Goal: Check status: Check status

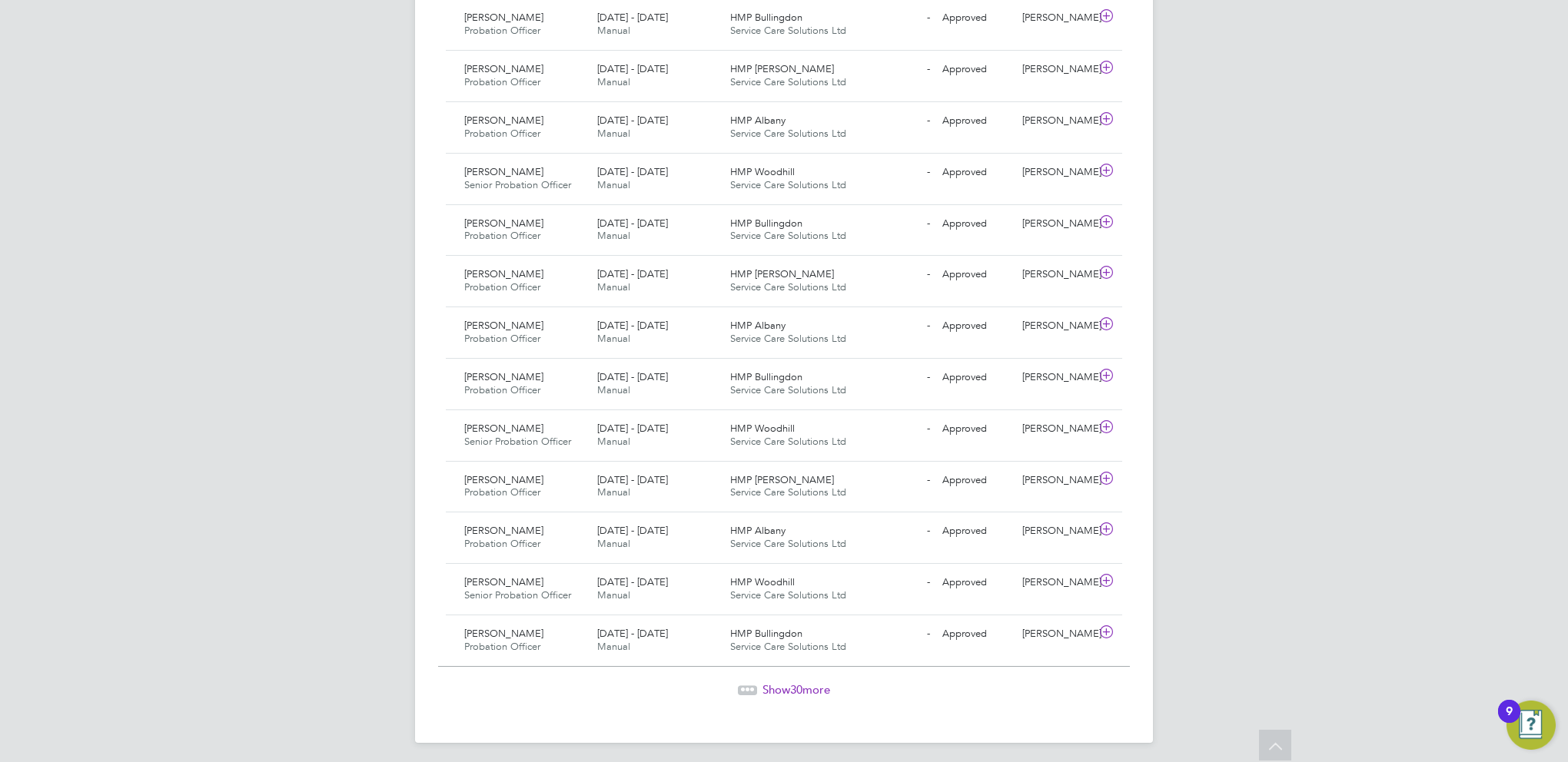
drag, startPoint x: 810, startPoint y: 685, endPoint x: 771, endPoint y: 684, distance: 39.0
click at [810, 685] on span "Show 30 more" at bounding box center [796, 689] width 67 height 15
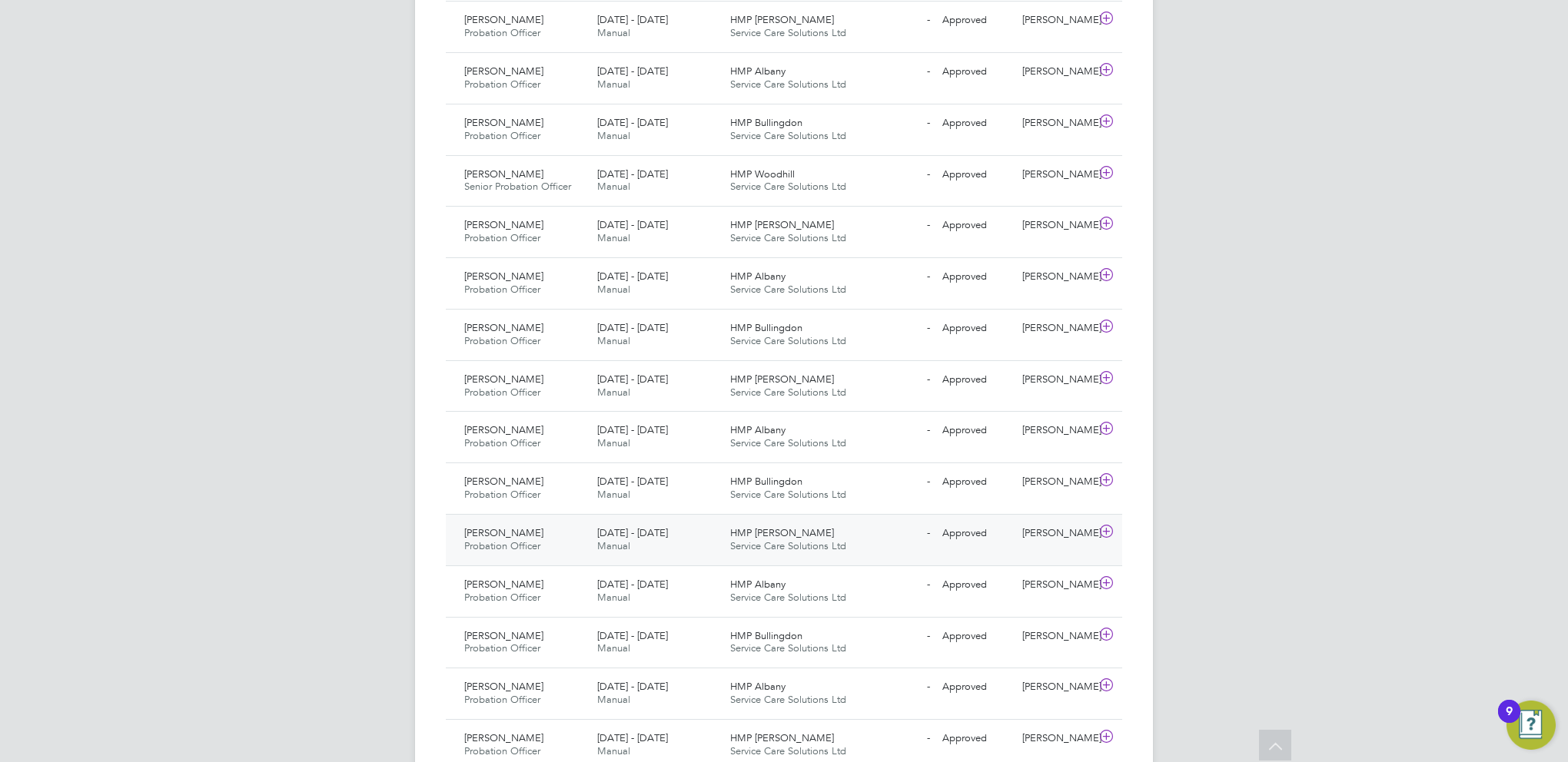
click at [1103, 526] on icon at bounding box center [1106, 532] width 20 height 13
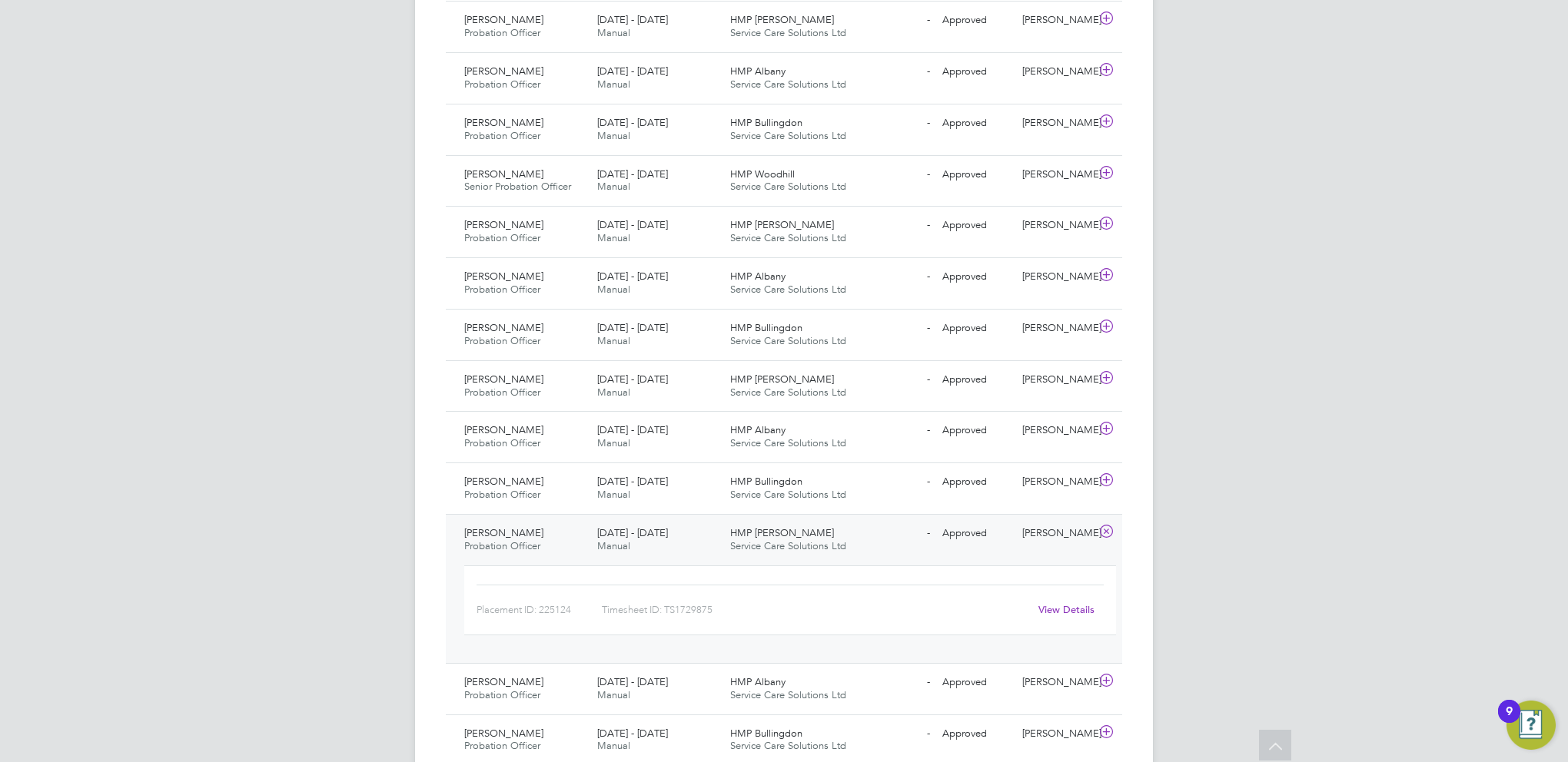
click at [1064, 606] on link "View Details" at bounding box center [1066, 609] width 56 height 13
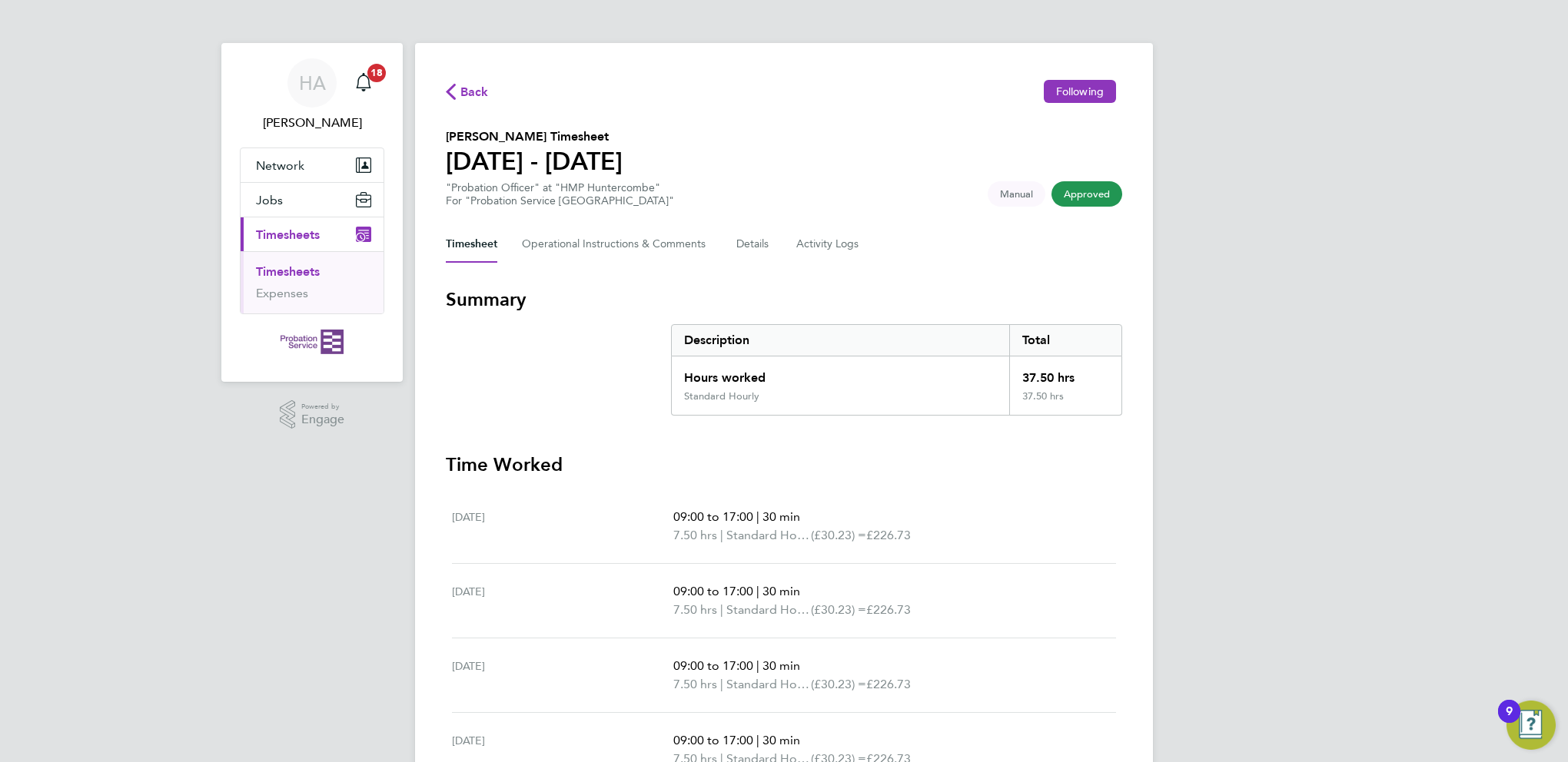
click at [452, 86] on icon "button" at bounding box center [451, 92] width 10 height 16
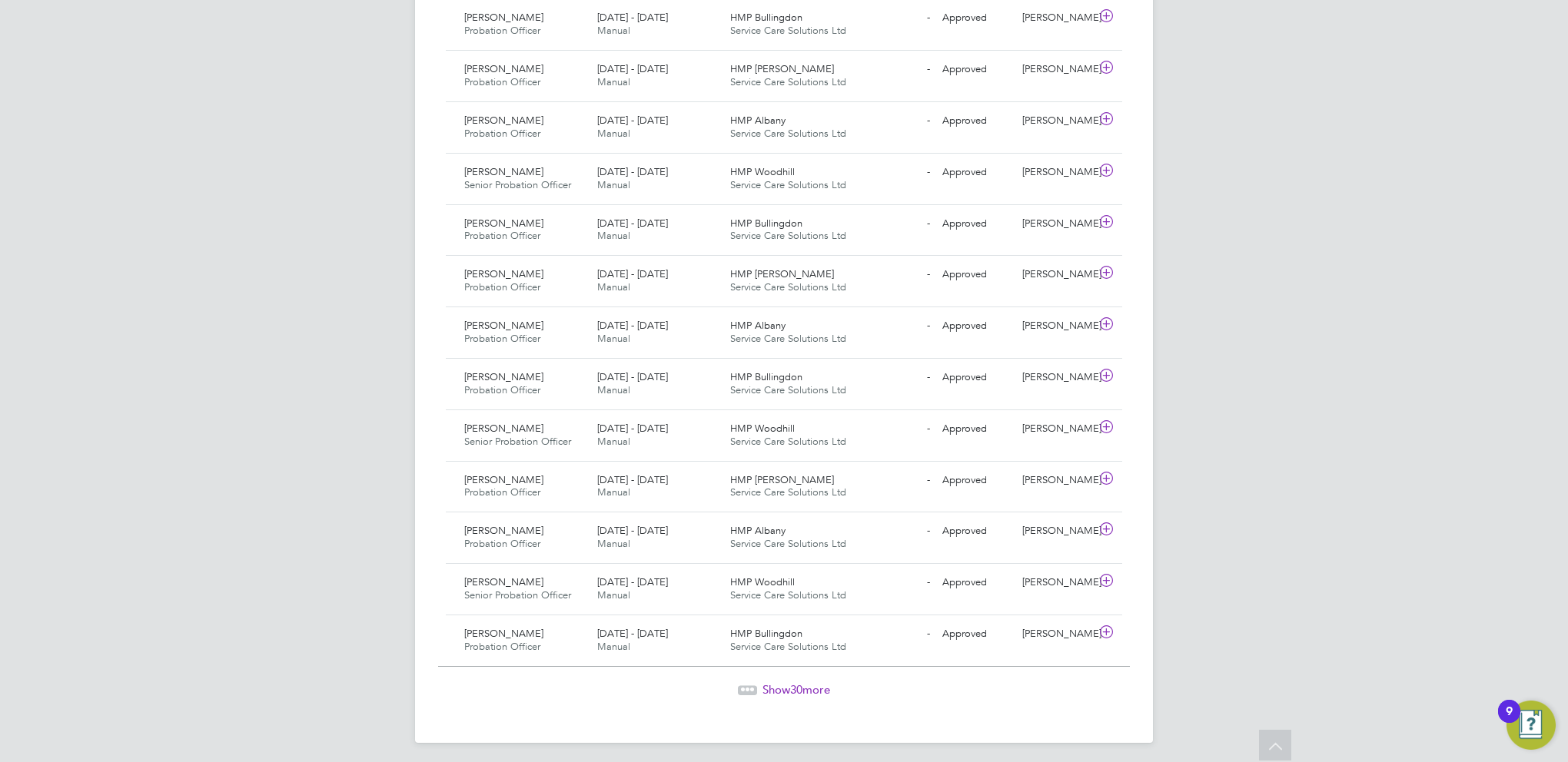
click at [812, 683] on span "Show 30 more" at bounding box center [796, 689] width 67 height 15
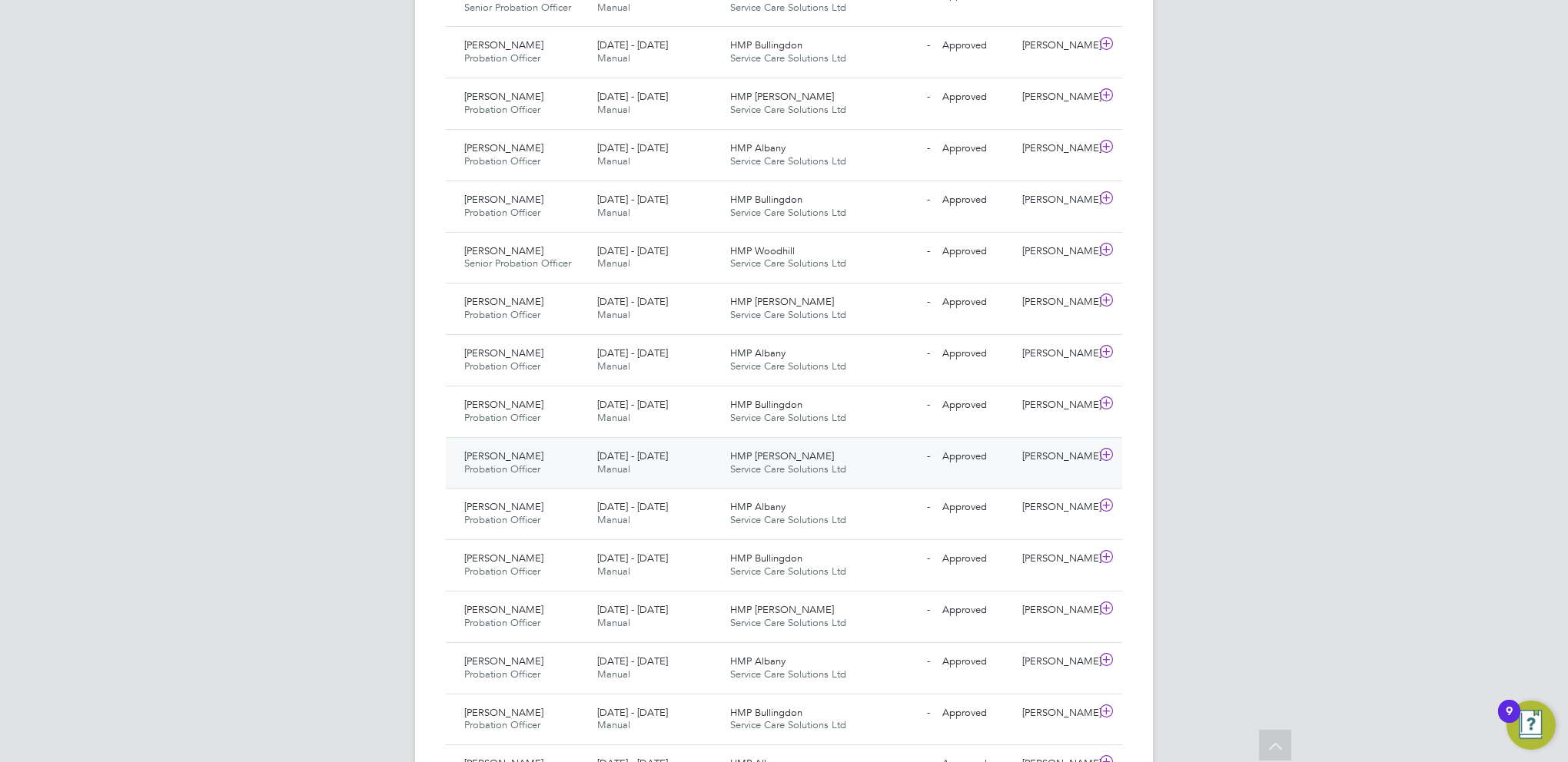
click at [1106, 449] on icon at bounding box center [1106, 455] width 20 height 13
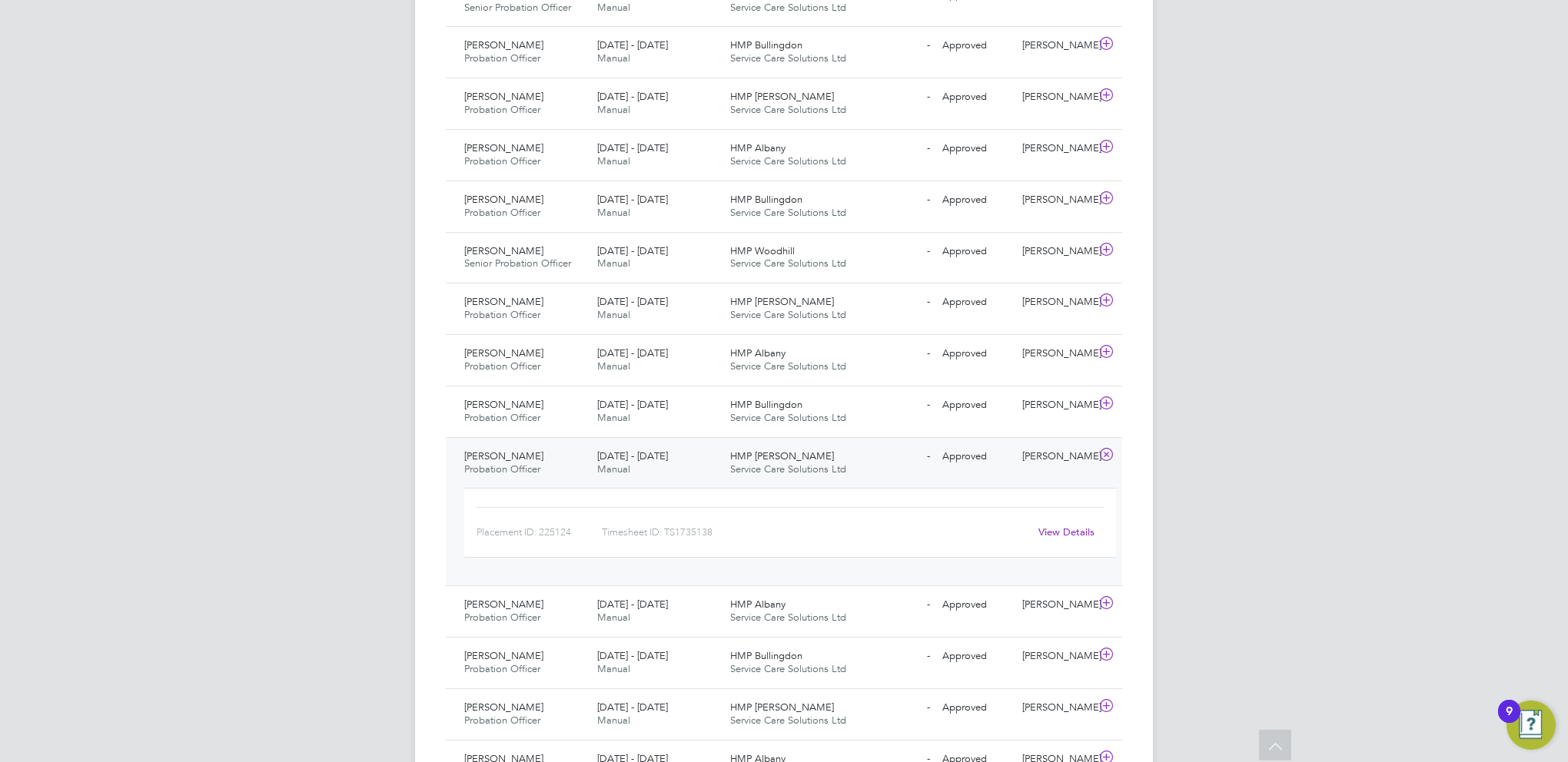
click at [1068, 526] on link "View Details" at bounding box center [1066, 532] width 56 height 13
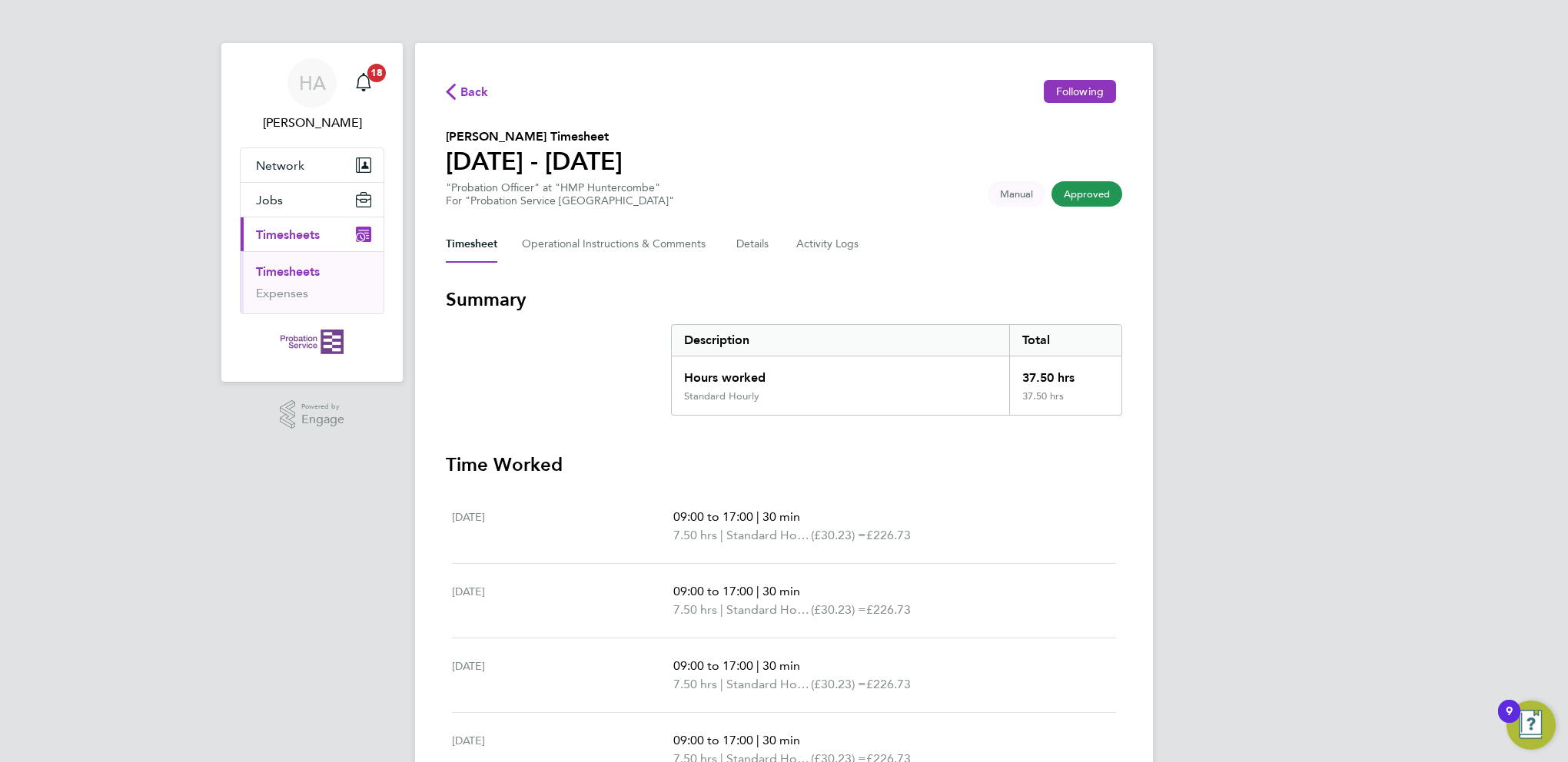
click at [470, 92] on span "Back" at bounding box center [474, 92] width 28 height 19
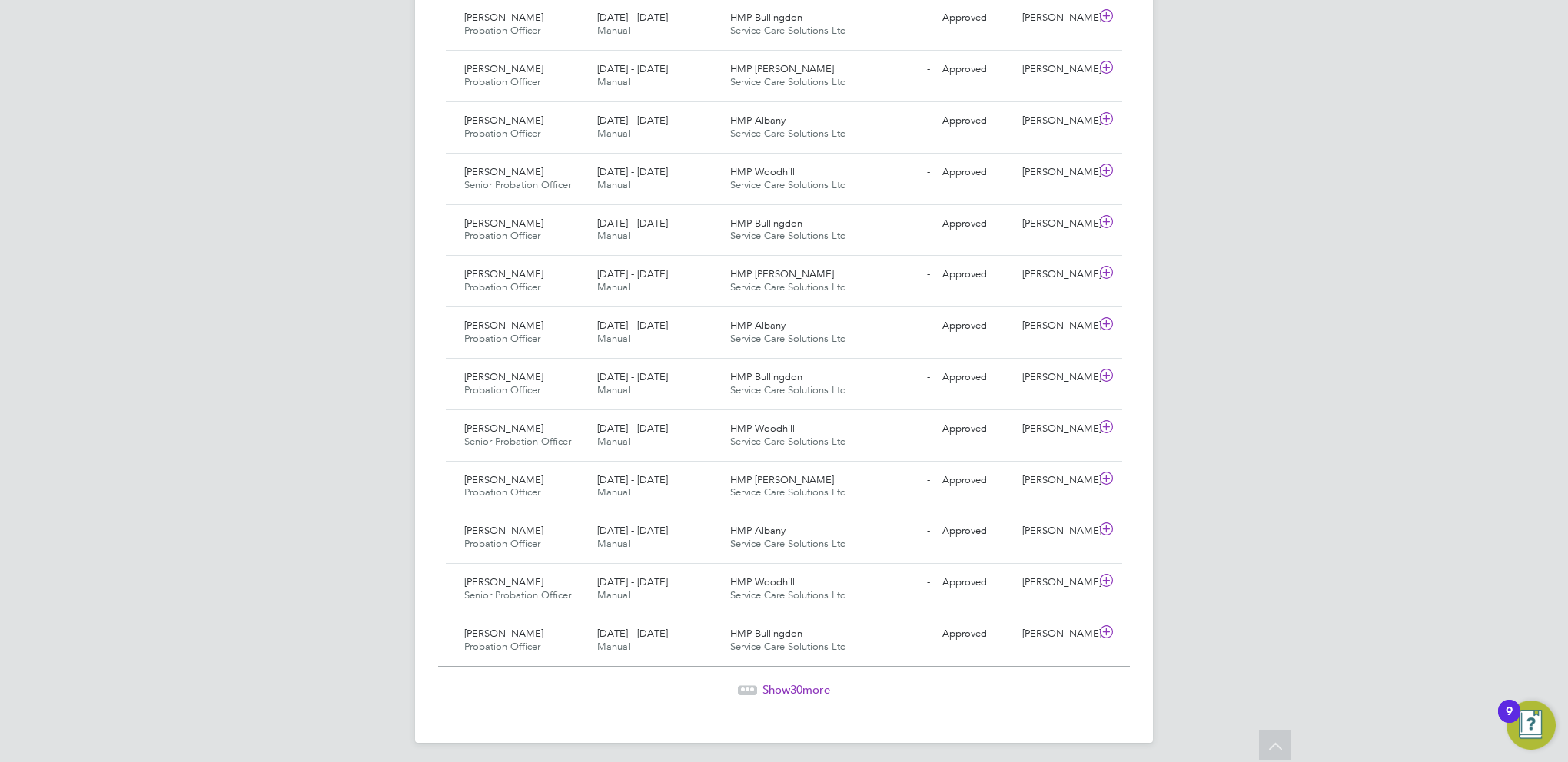
click at [789, 682] on span "Show 30 more" at bounding box center [796, 689] width 67 height 15
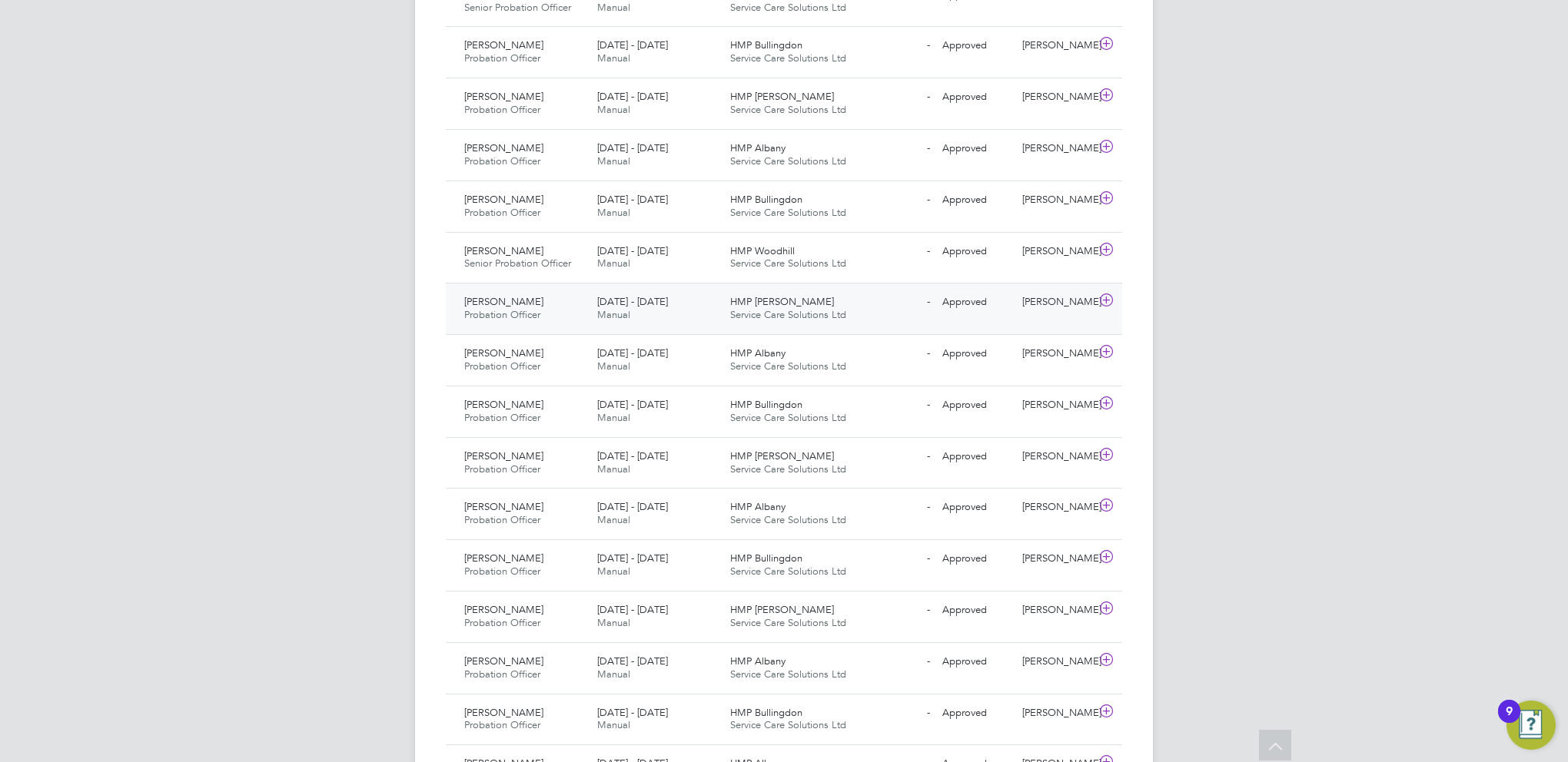
click at [1103, 294] on icon at bounding box center [1106, 300] width 20 height 13
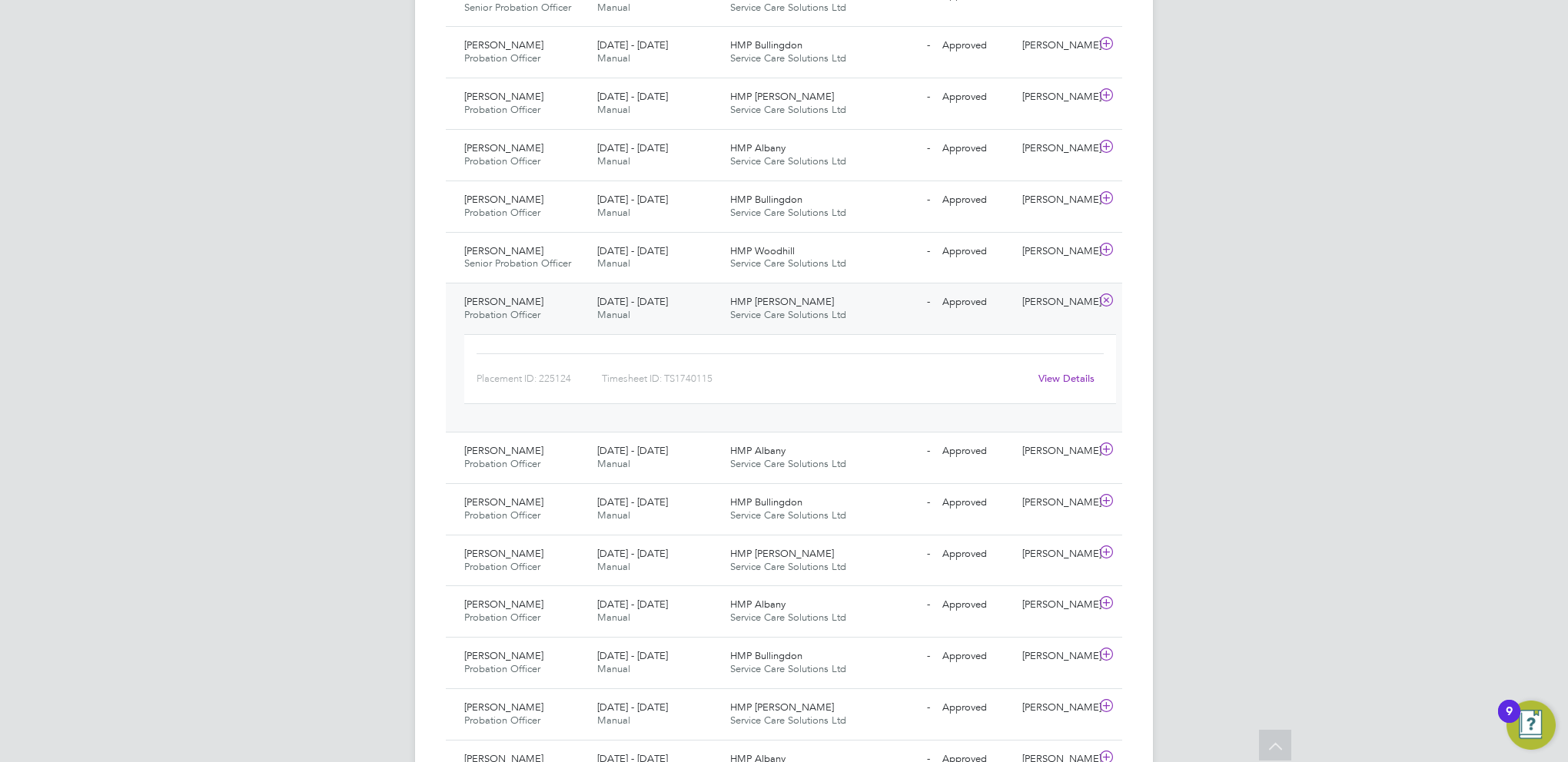
click at [1067, 372] on link "View Details" at bounding box center [1066, 378] width 56 height 13
click at [1105, 89] on icon at bounding box center [1106, 95] width 20 height 13
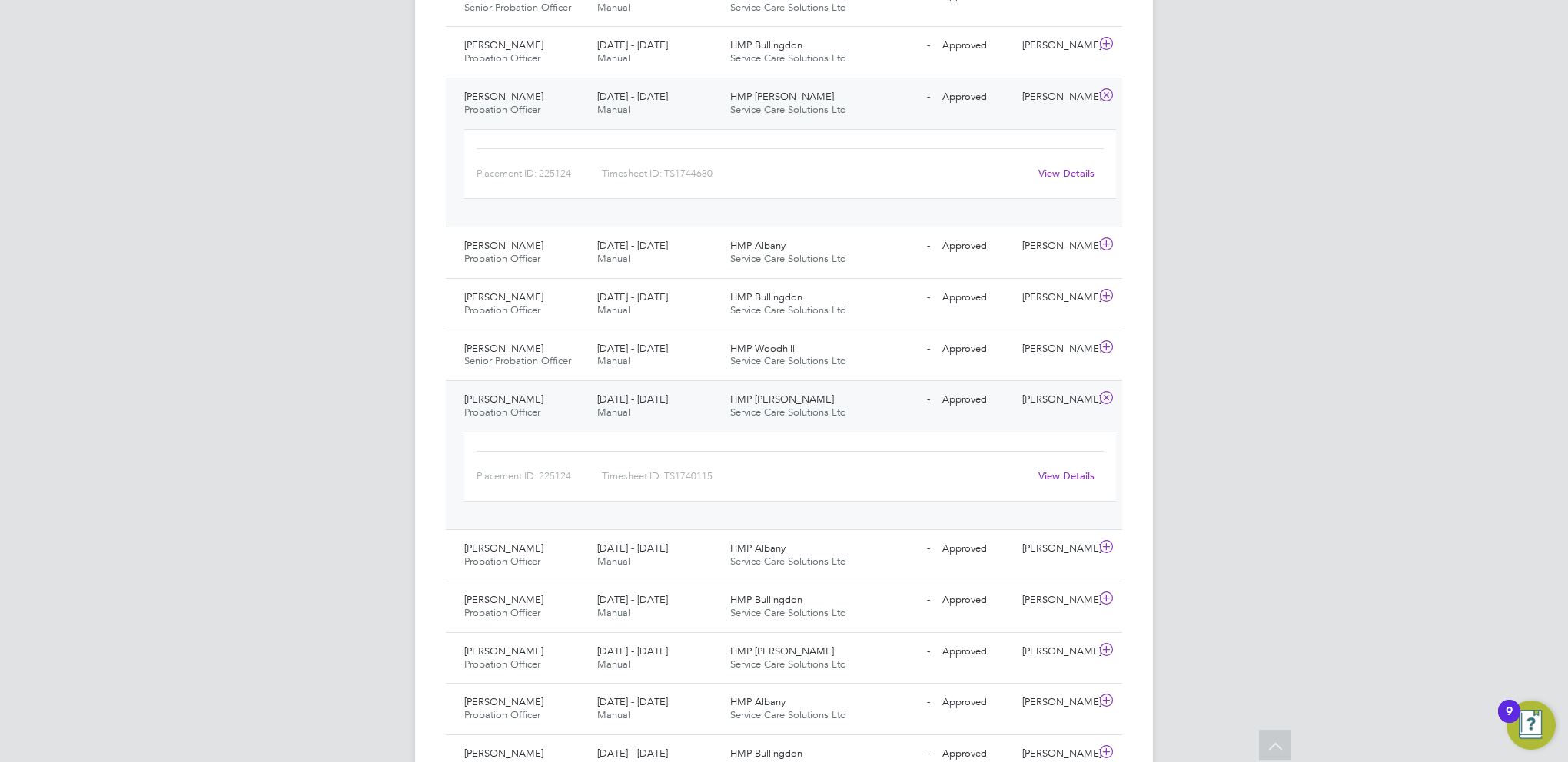
click at [1076, 167] on link "View Details" at bounding box center [1066, 173] width 56 height 13
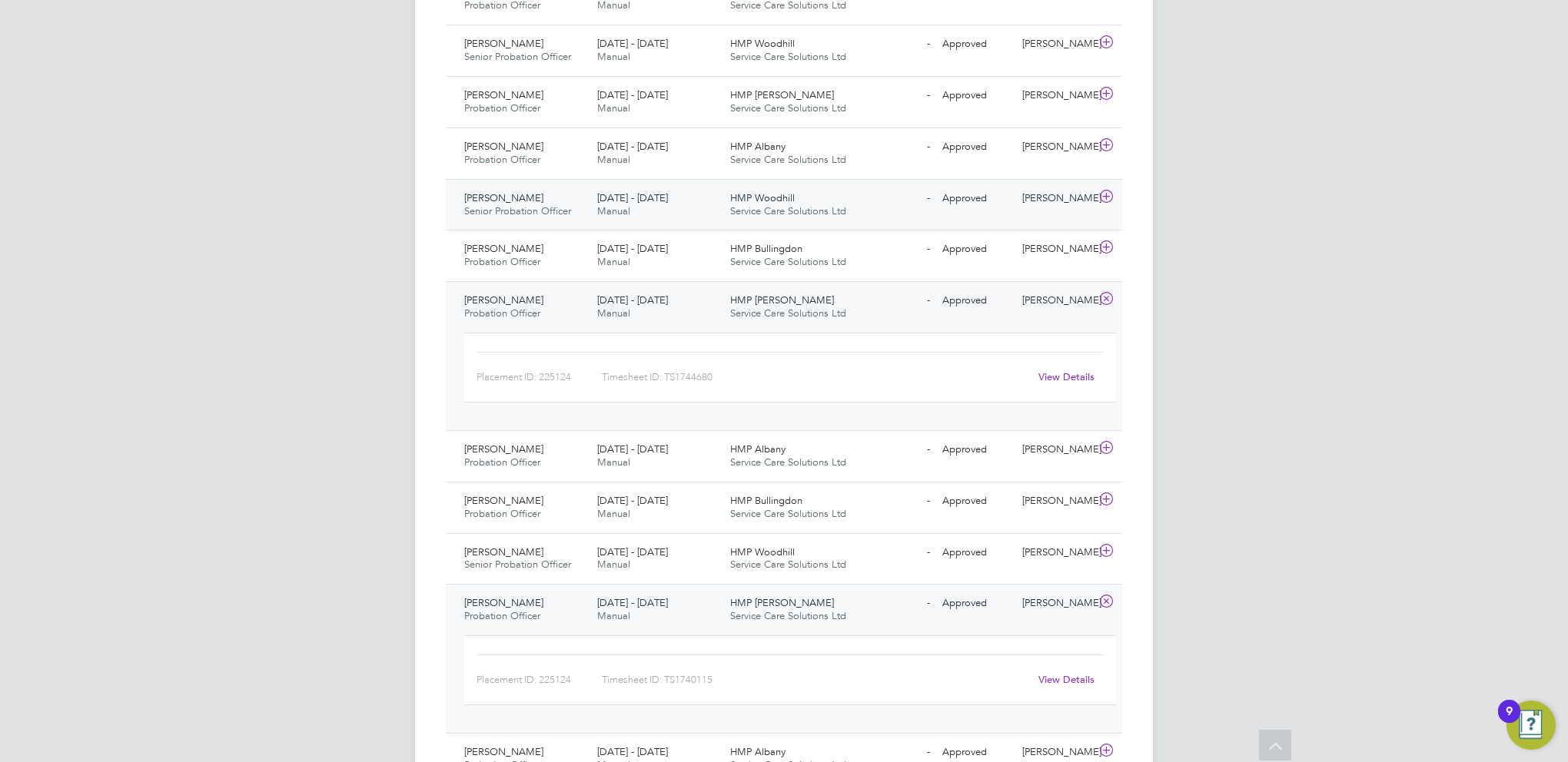
scroll to position [2229, 0]
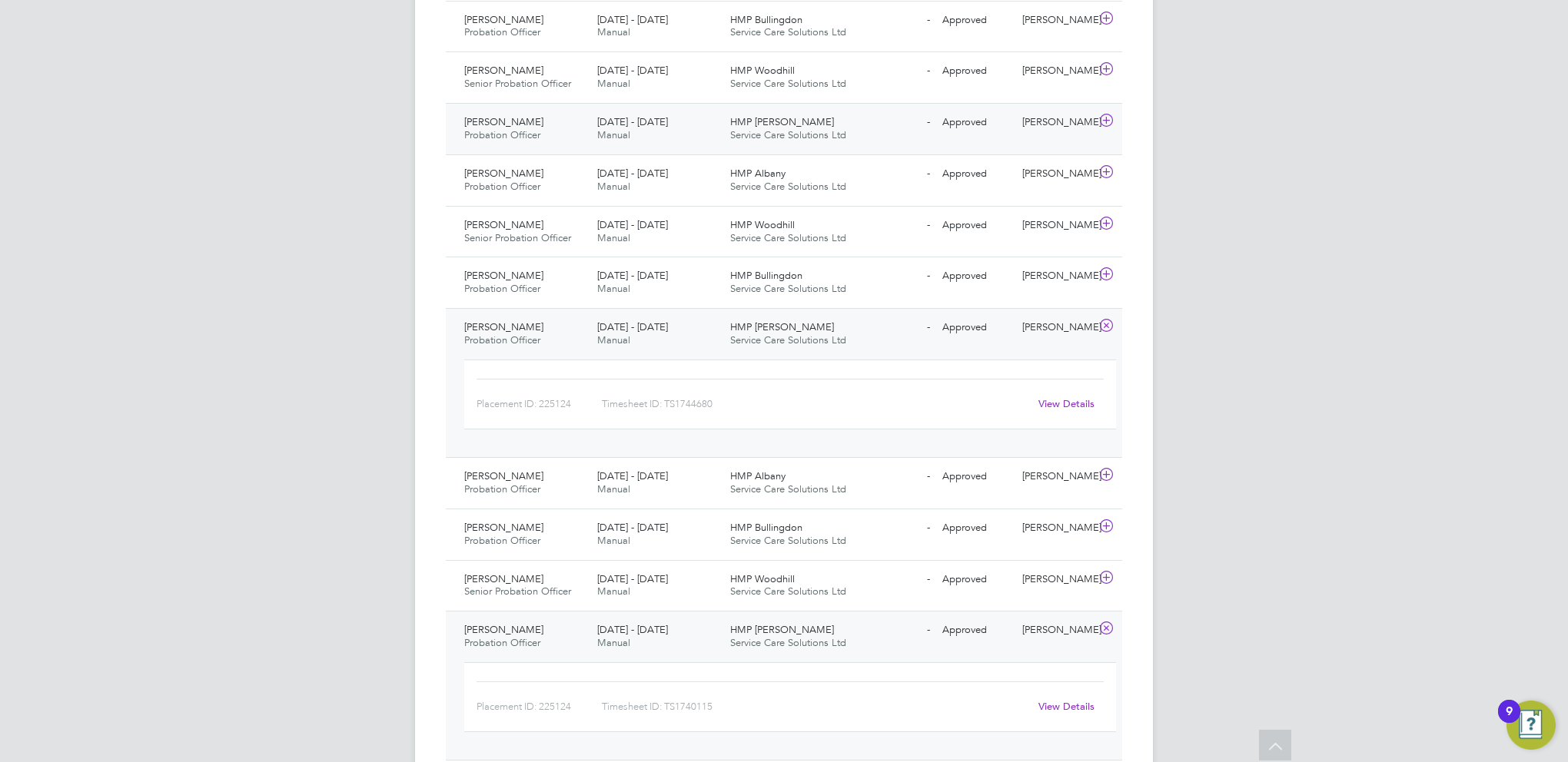
click at [1102, 114] on icon at bounding box center [1106, 120] width 20 height 13
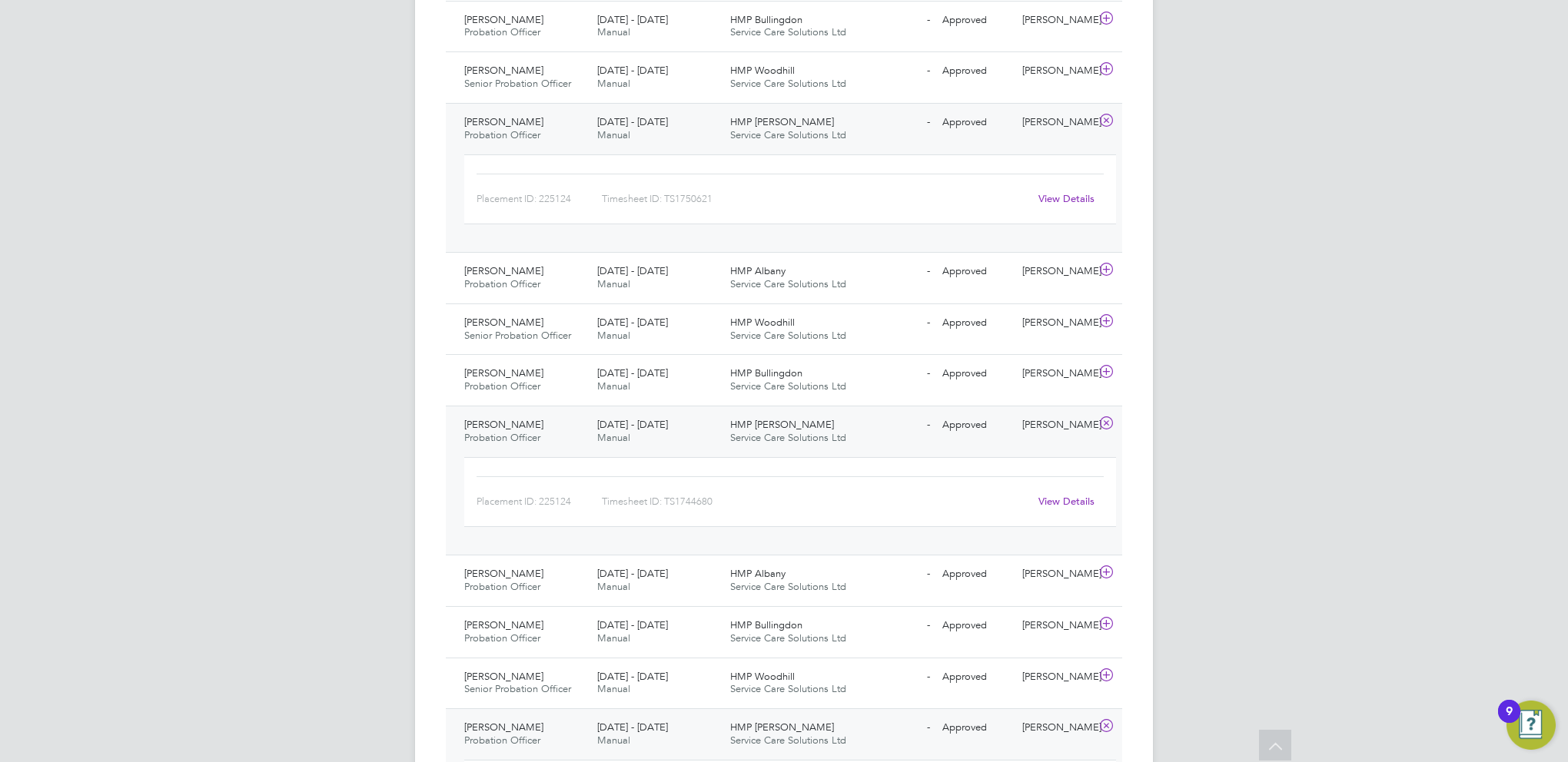
click at [1052, 192] on link "View Details" at bounding box center [1066, 199] width 56 height 13
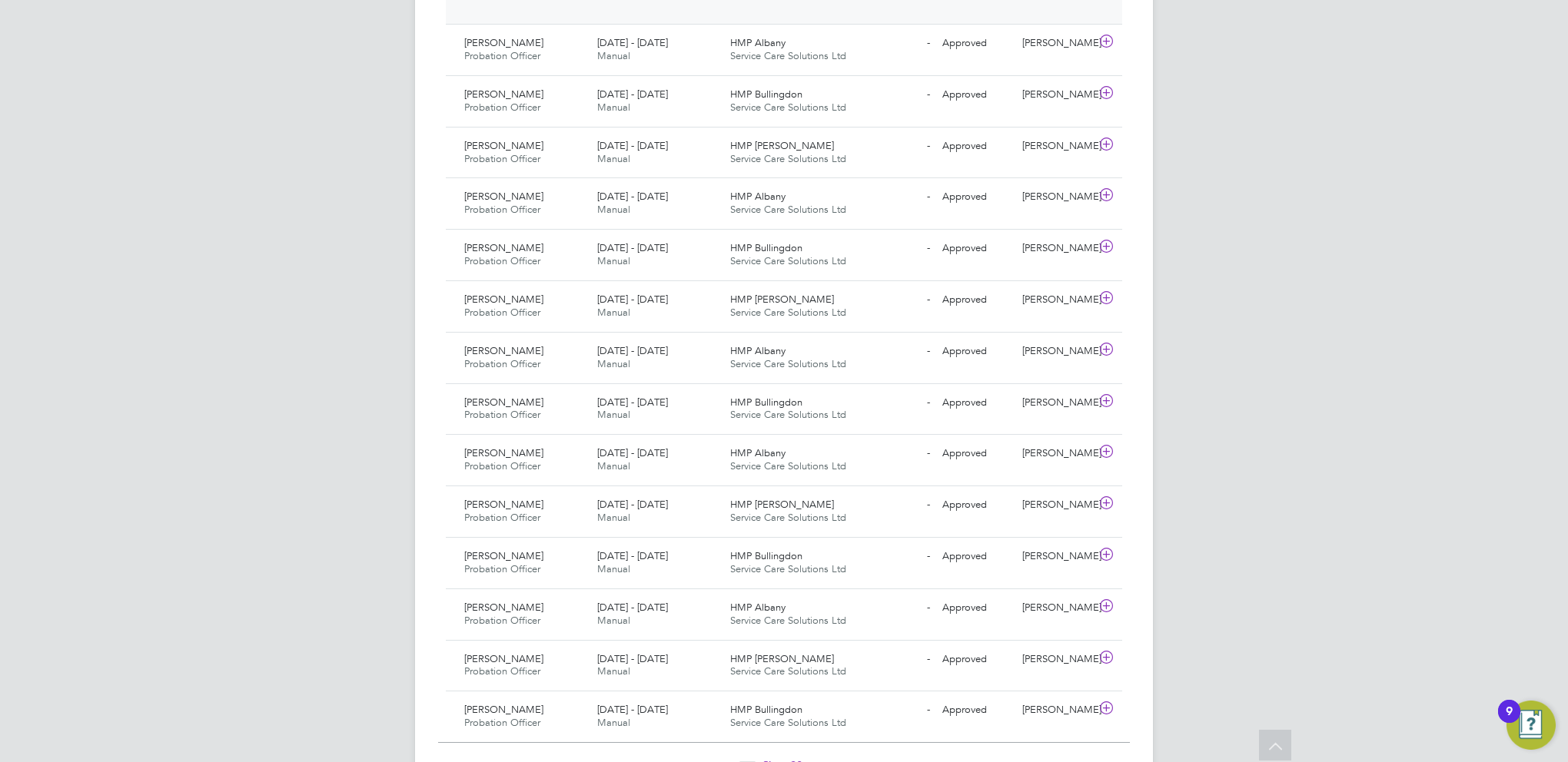
scroll to position [3134, 0]
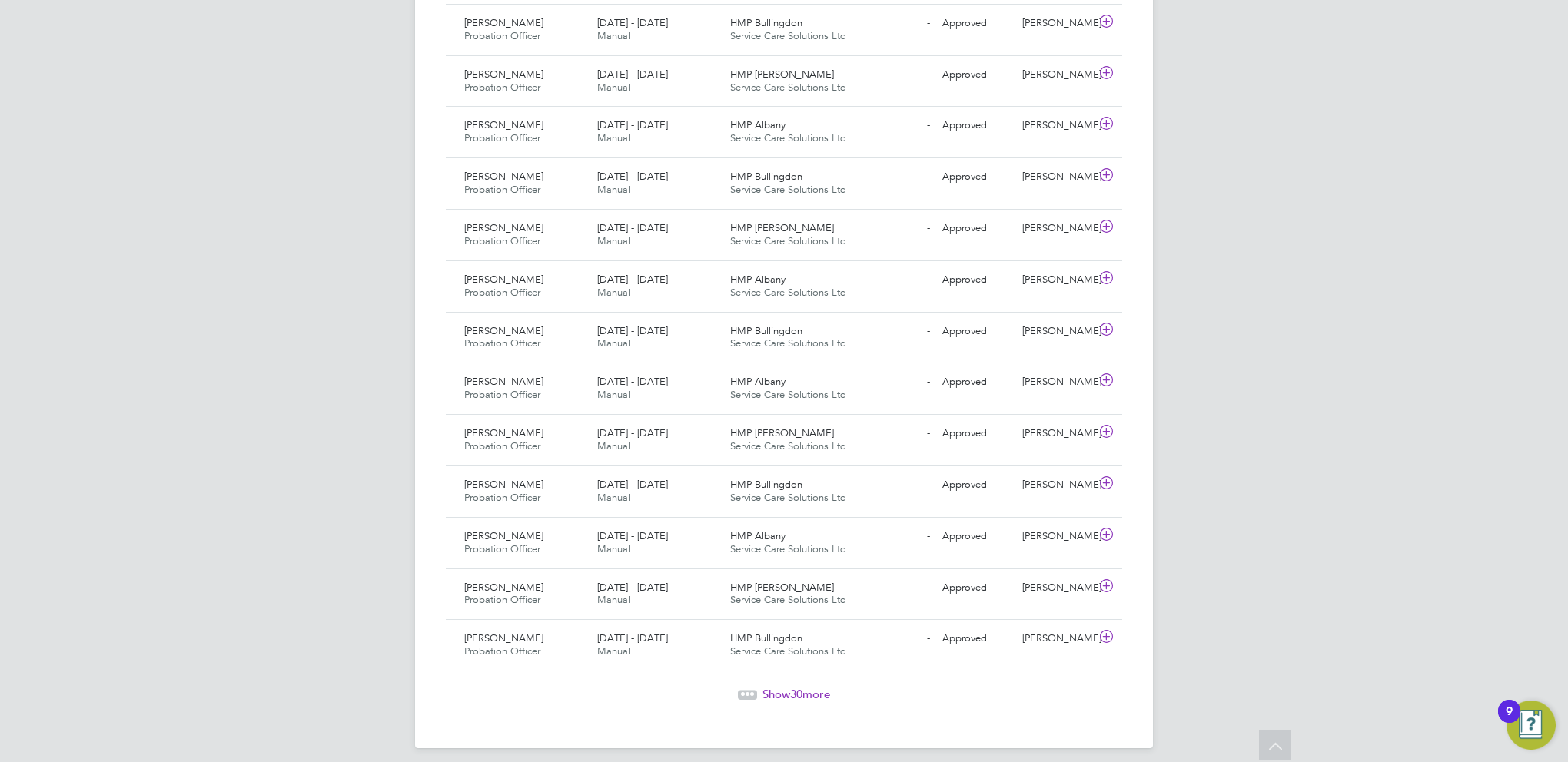
click at [808, 687] on span "Show 30 more" at bounding box center [796, 694] width 67 height 15
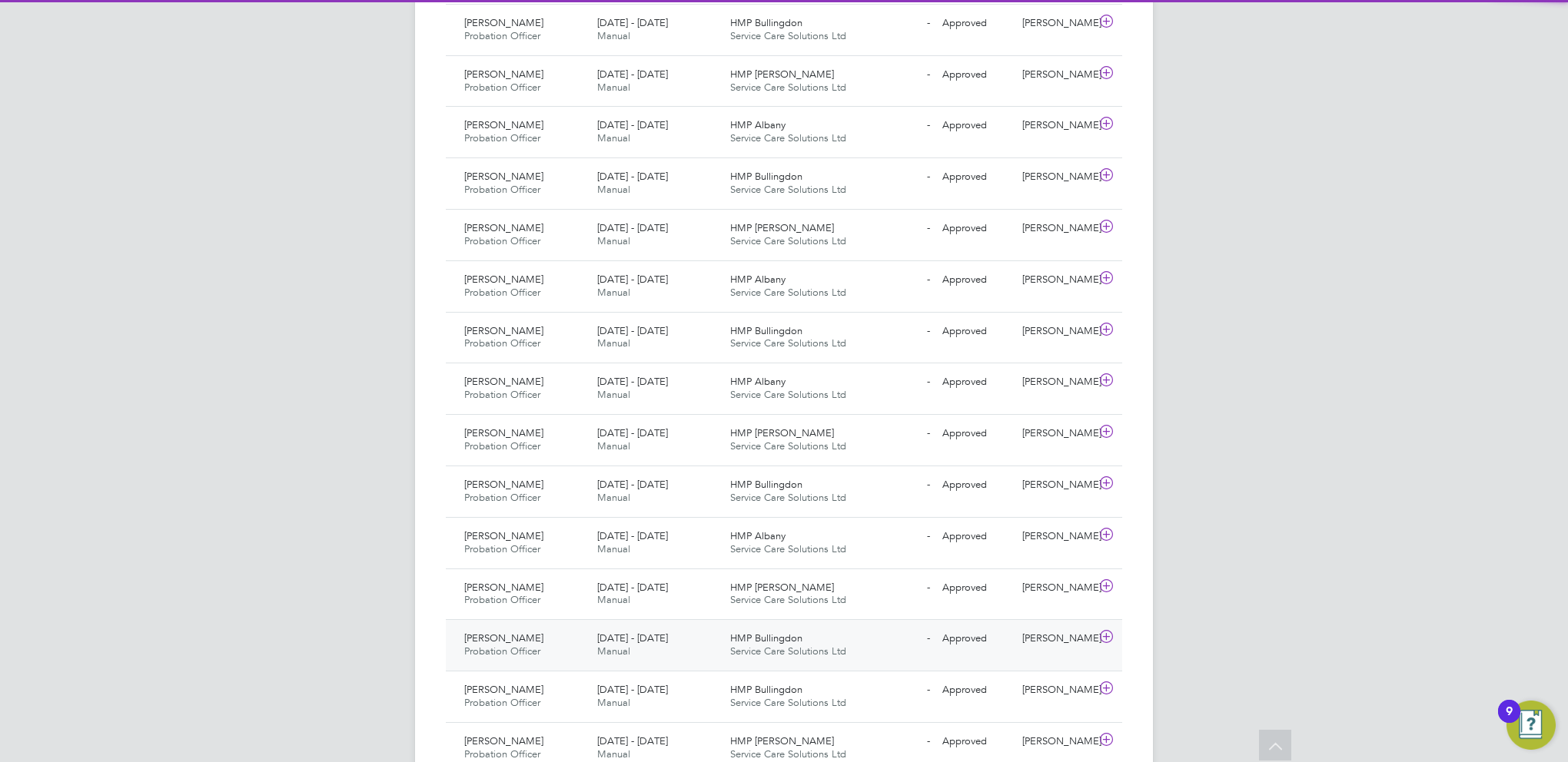
scroll to position [38, 134]
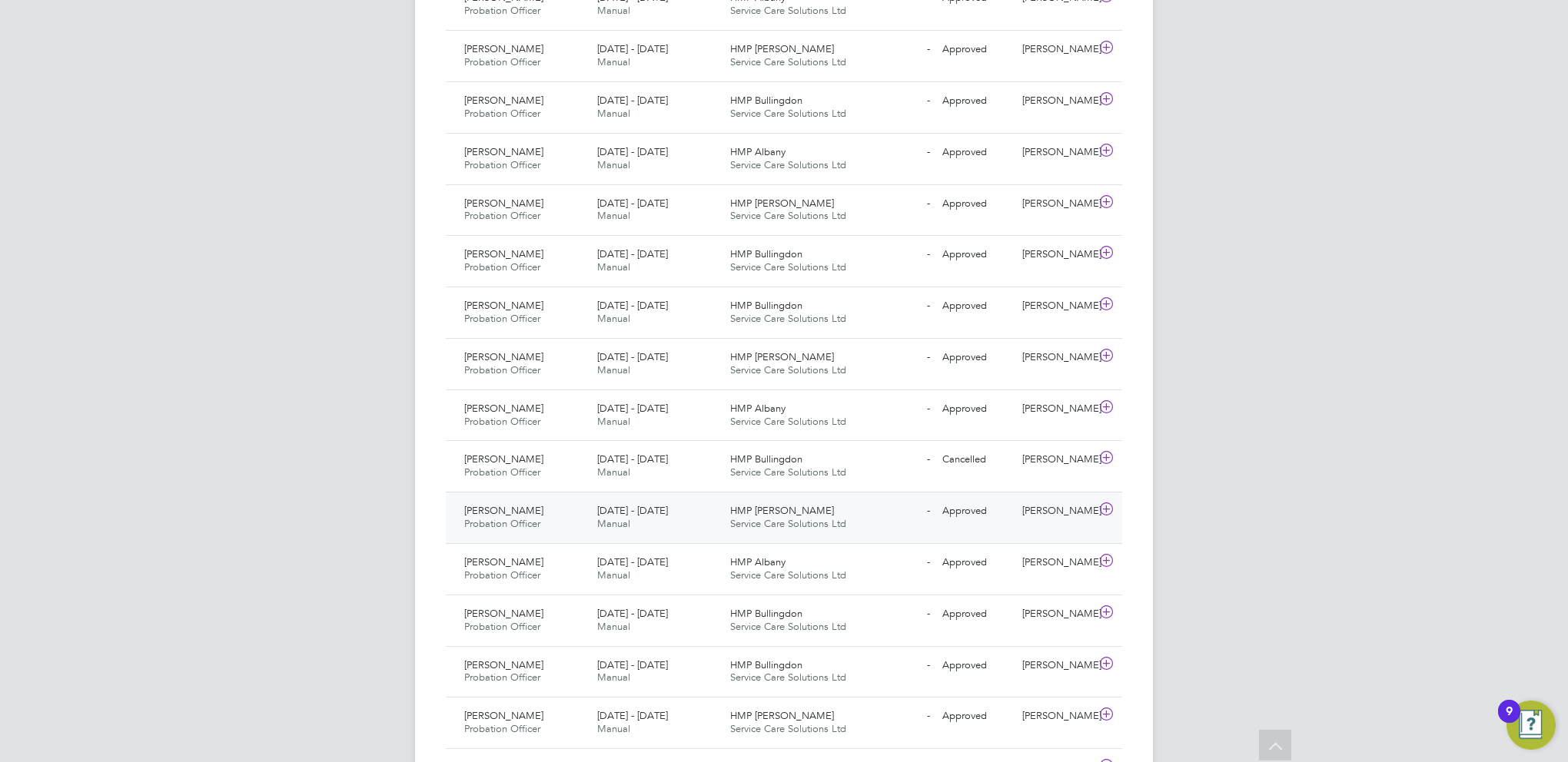
click at [626, 504] on span "31 Mar - 6 Apr 2025" at bounding box center [632, 510] width 70 height 13
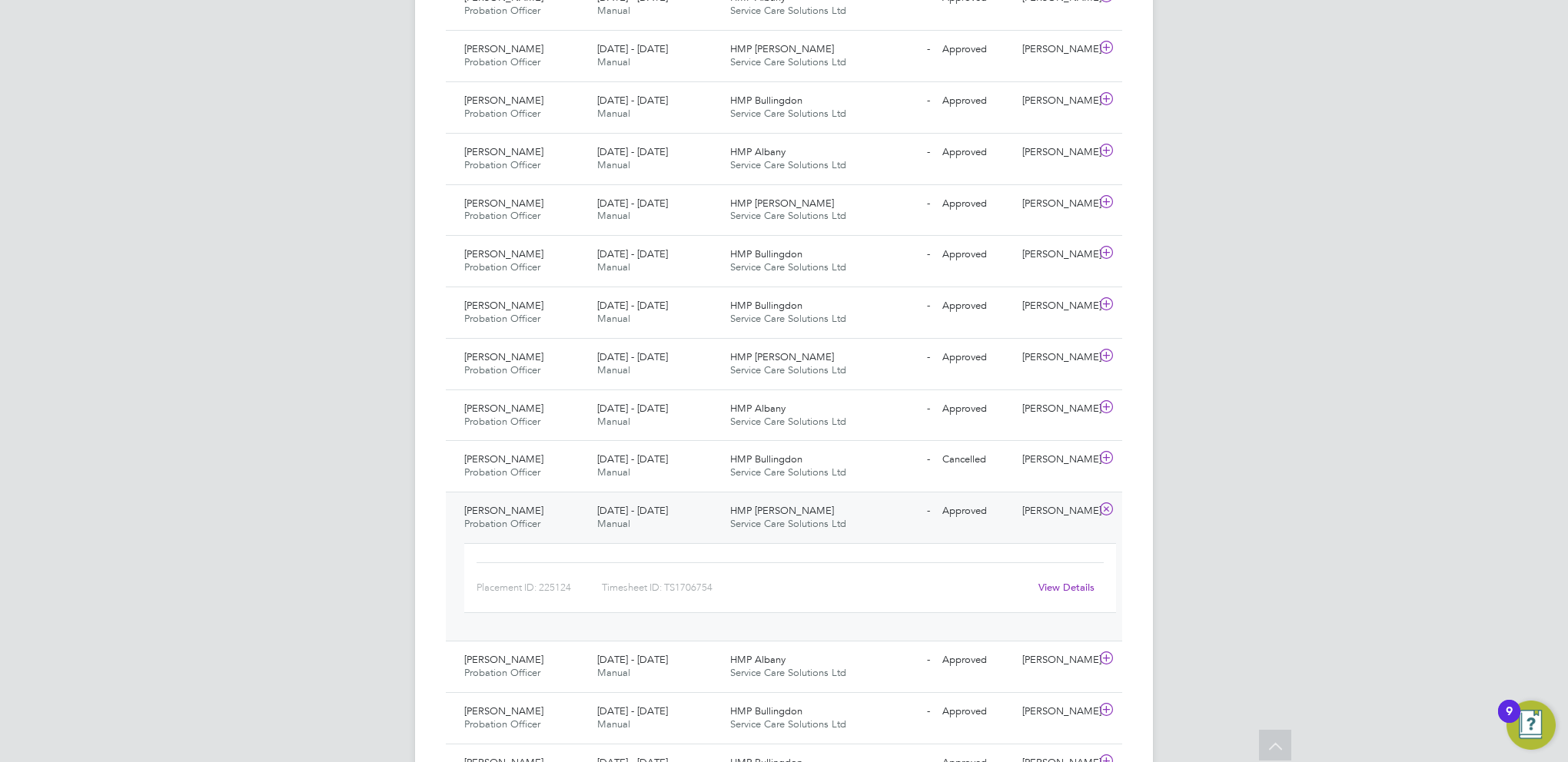
click at [1059, 581] on link "View Details" at bounding box center [1066, 588] width 56 height 13
click at [1107, 350] on icon at bounding box center [1106, 356] width 20 height 13
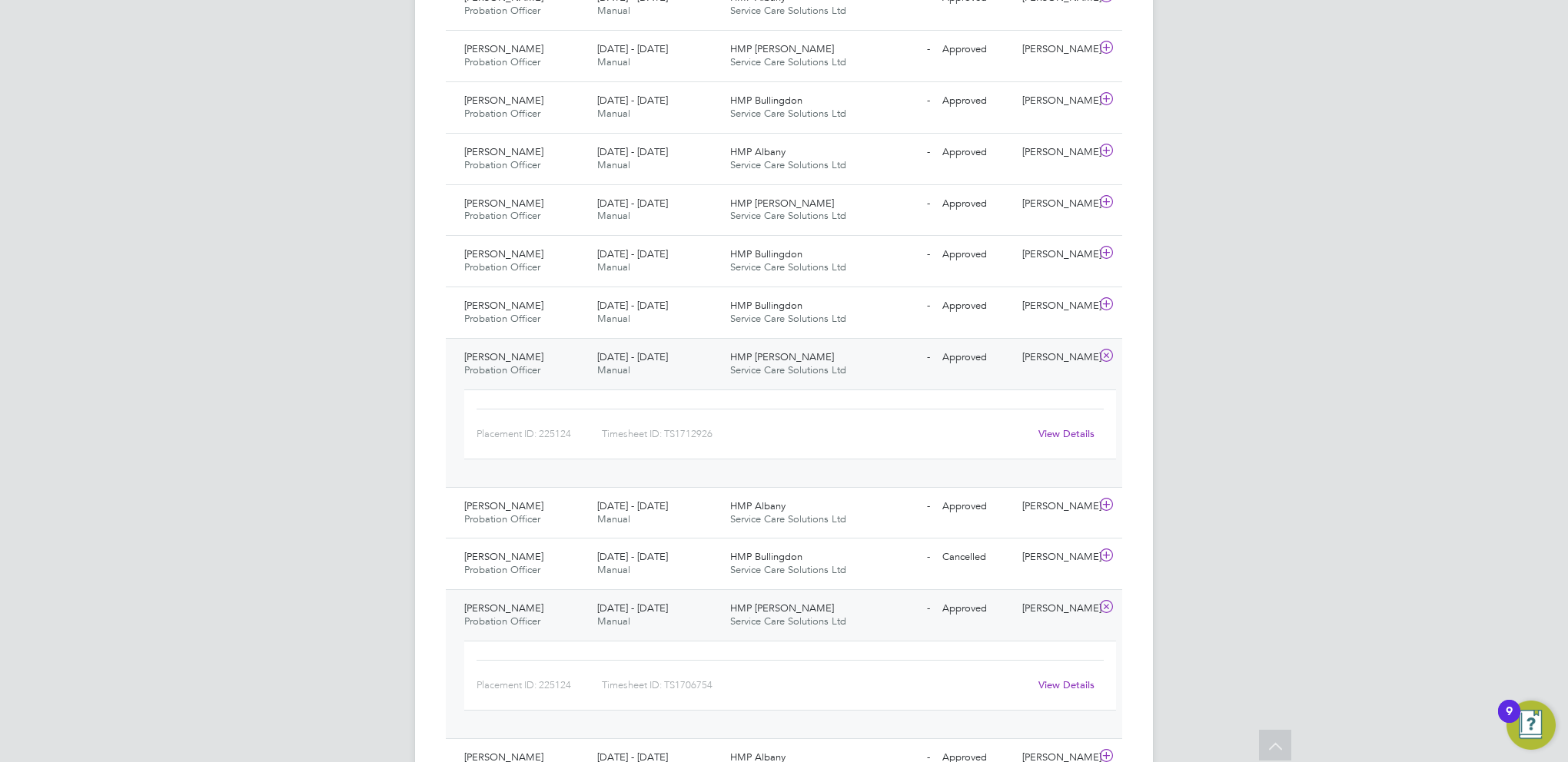
click at [1063, 427] on link "View Details" at bounding box center [1066, 433] width 56 height 13
click at [1108, 196] on icon at bounding box center [1106, 202] width 20 height 13
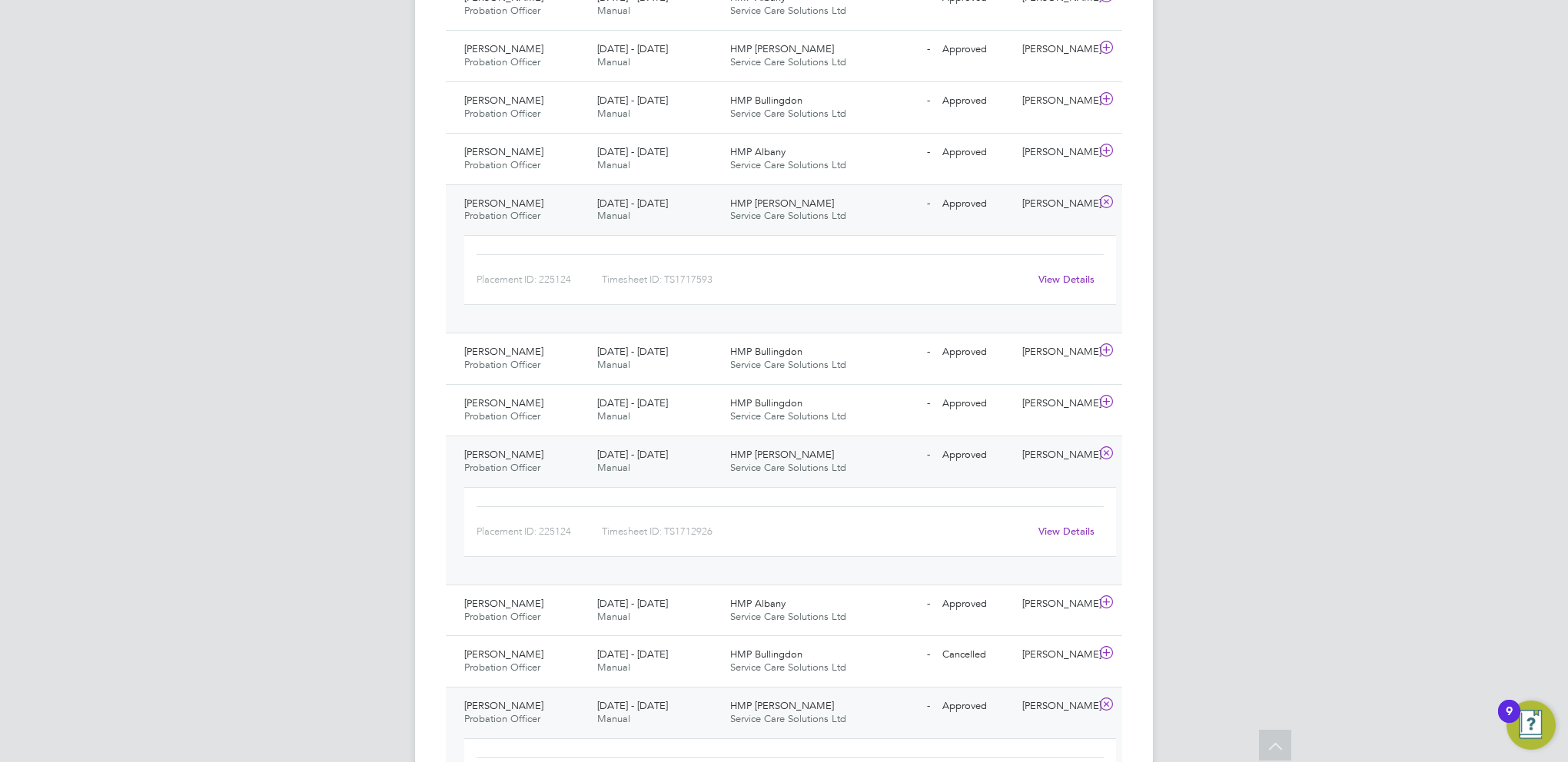
click at [1075, 273] on link "View Details" at bounding box center [1066, 279] width 56 height 13
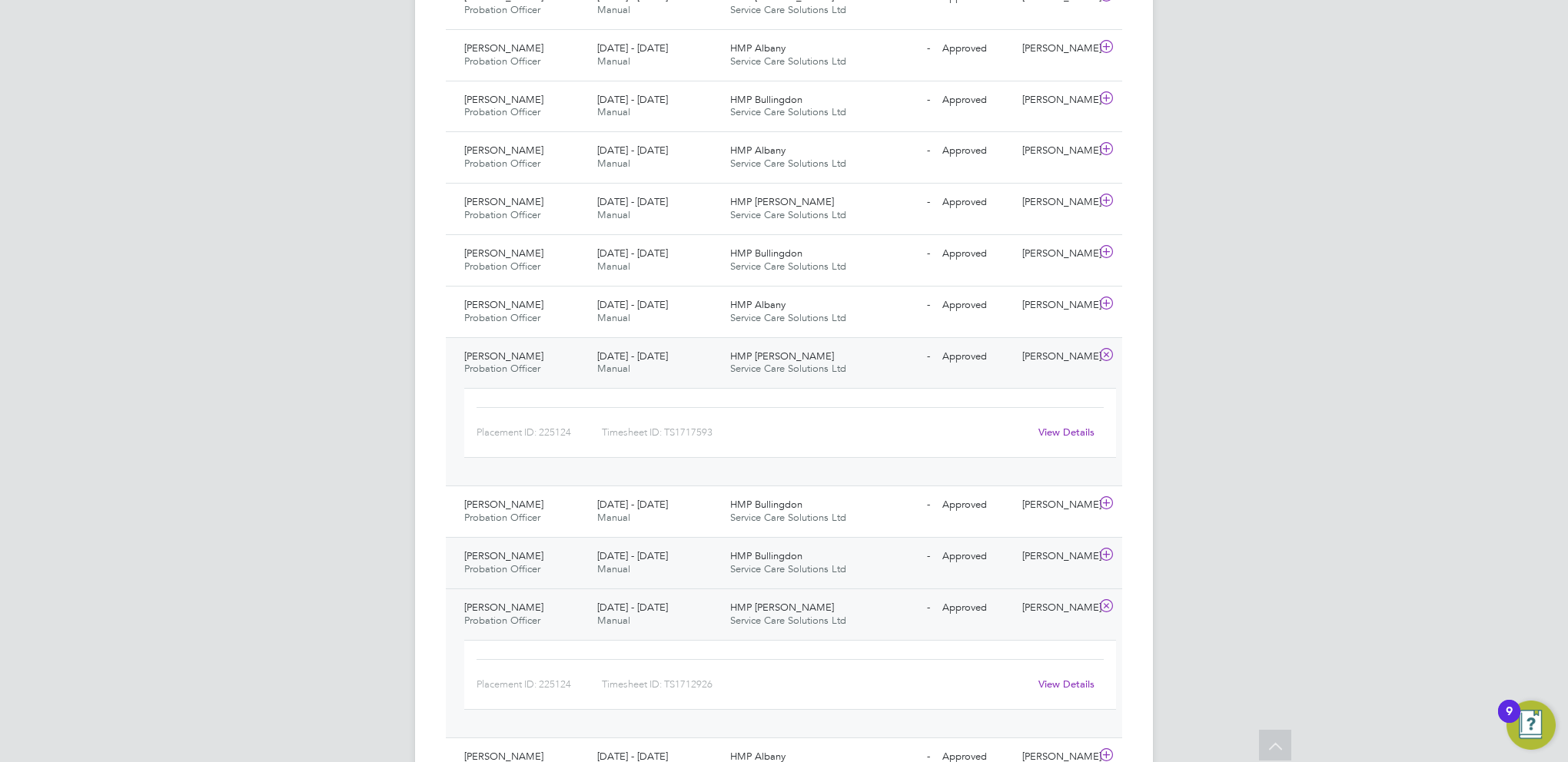
scroll to position [3365, 0]
click at [1101, 196] on icon at bounding box center [1106, 202] width 20 height 13
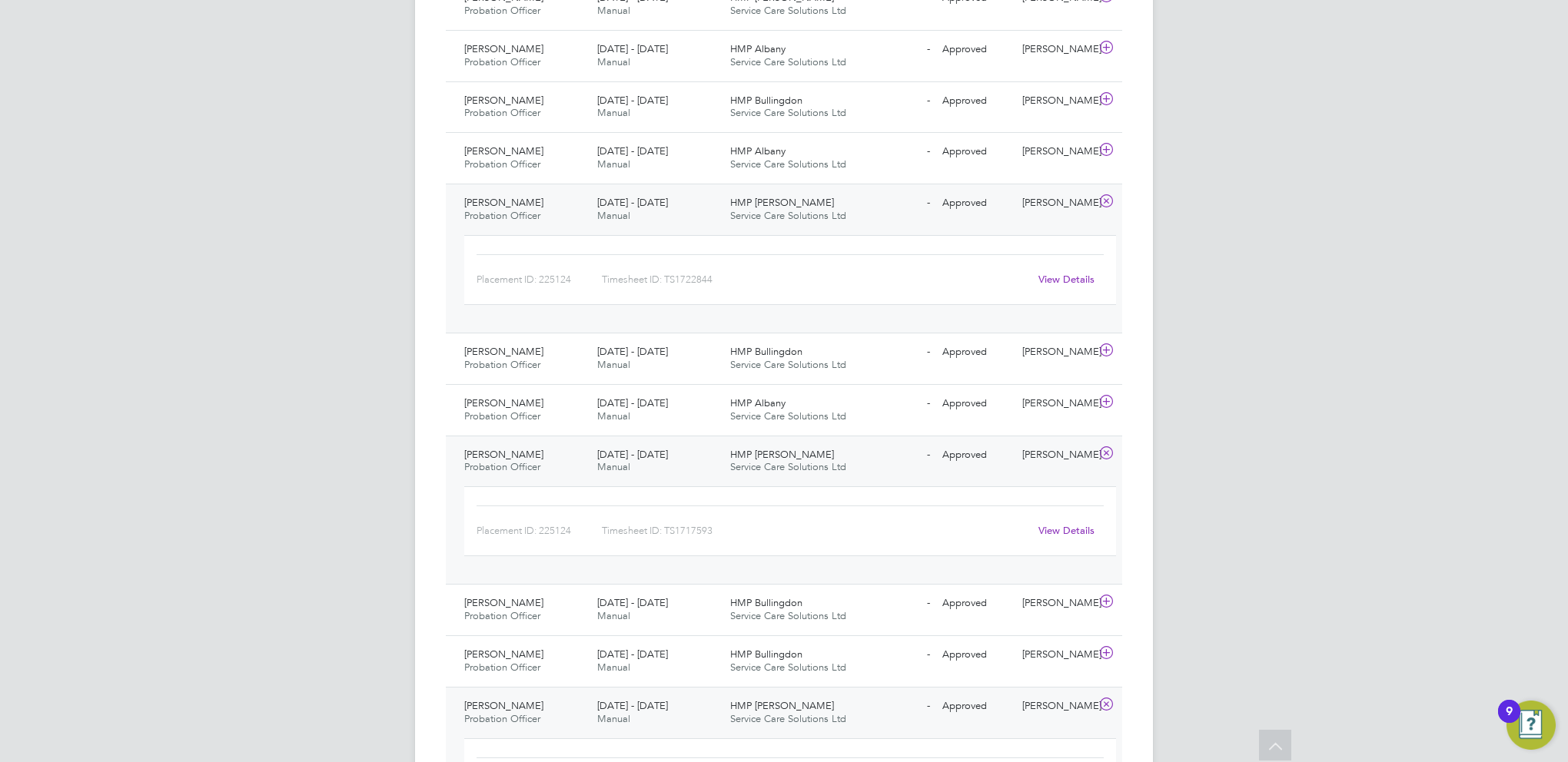
click at [1064, 273] on link "View Details" at bounding box center [1066, 279] width 56 height 13
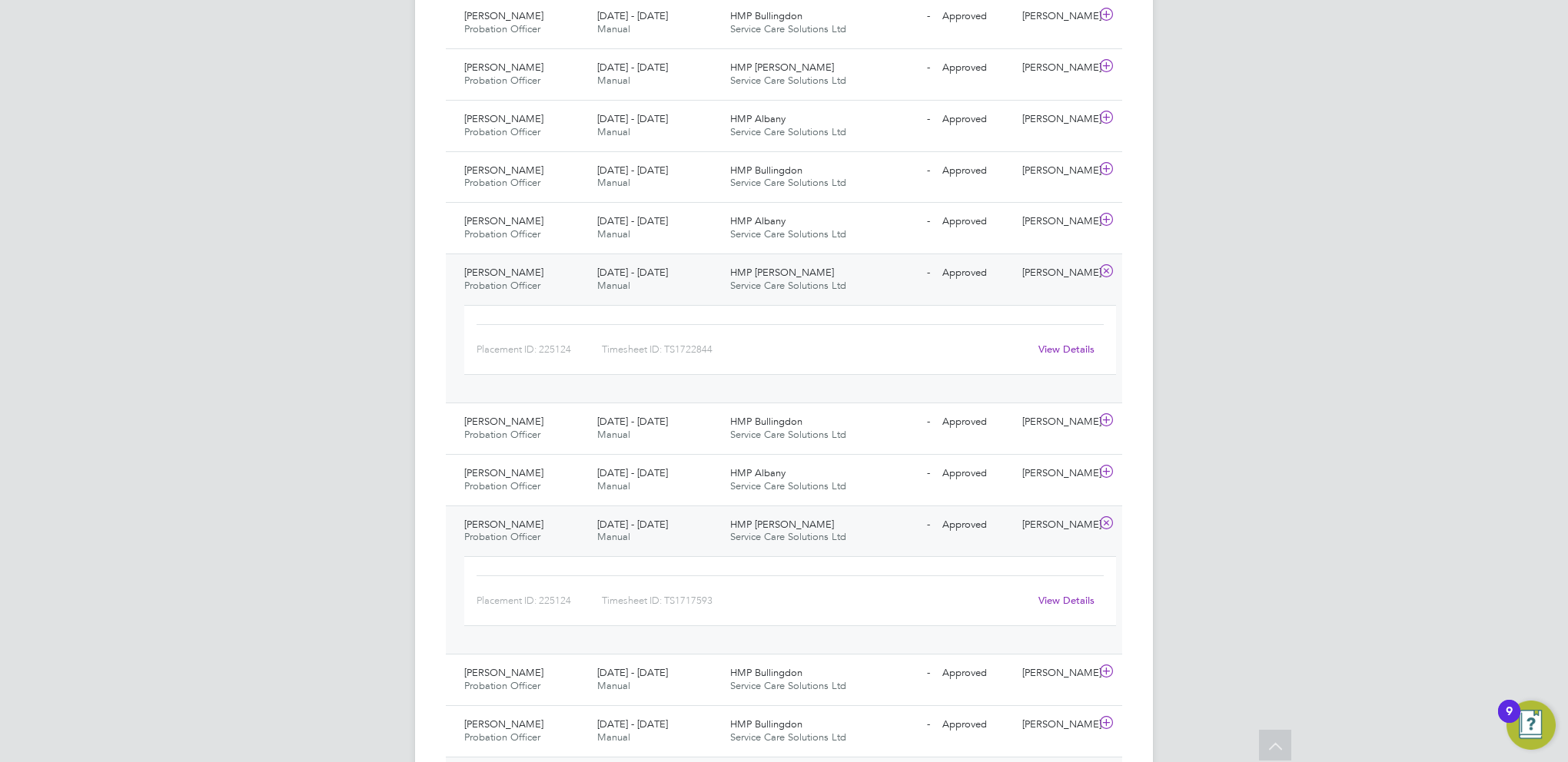
scroll to position [3211, 0]
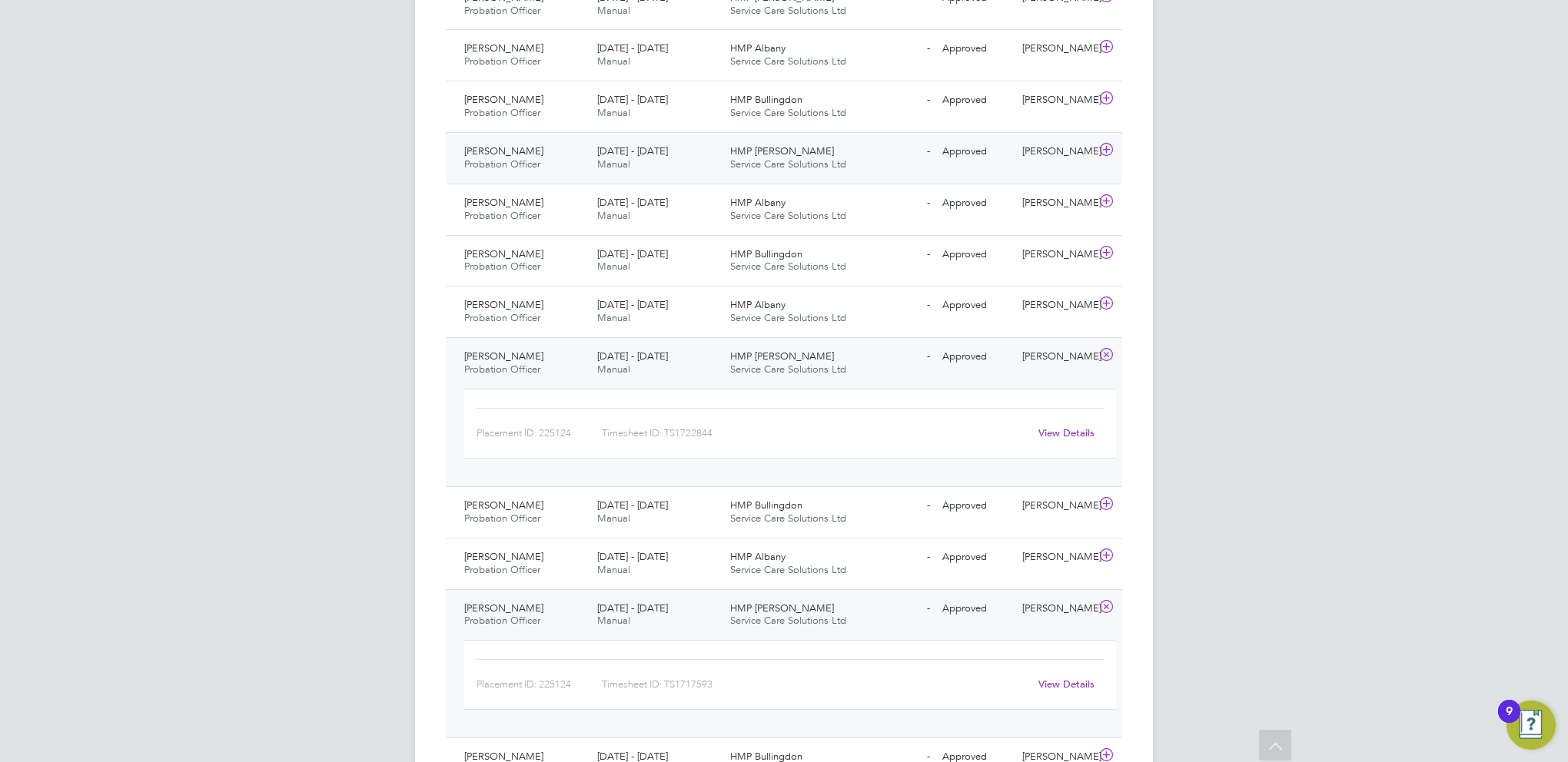
click at [1108, 144] on icon at bounding box center [1106, 150] width 20 height 13
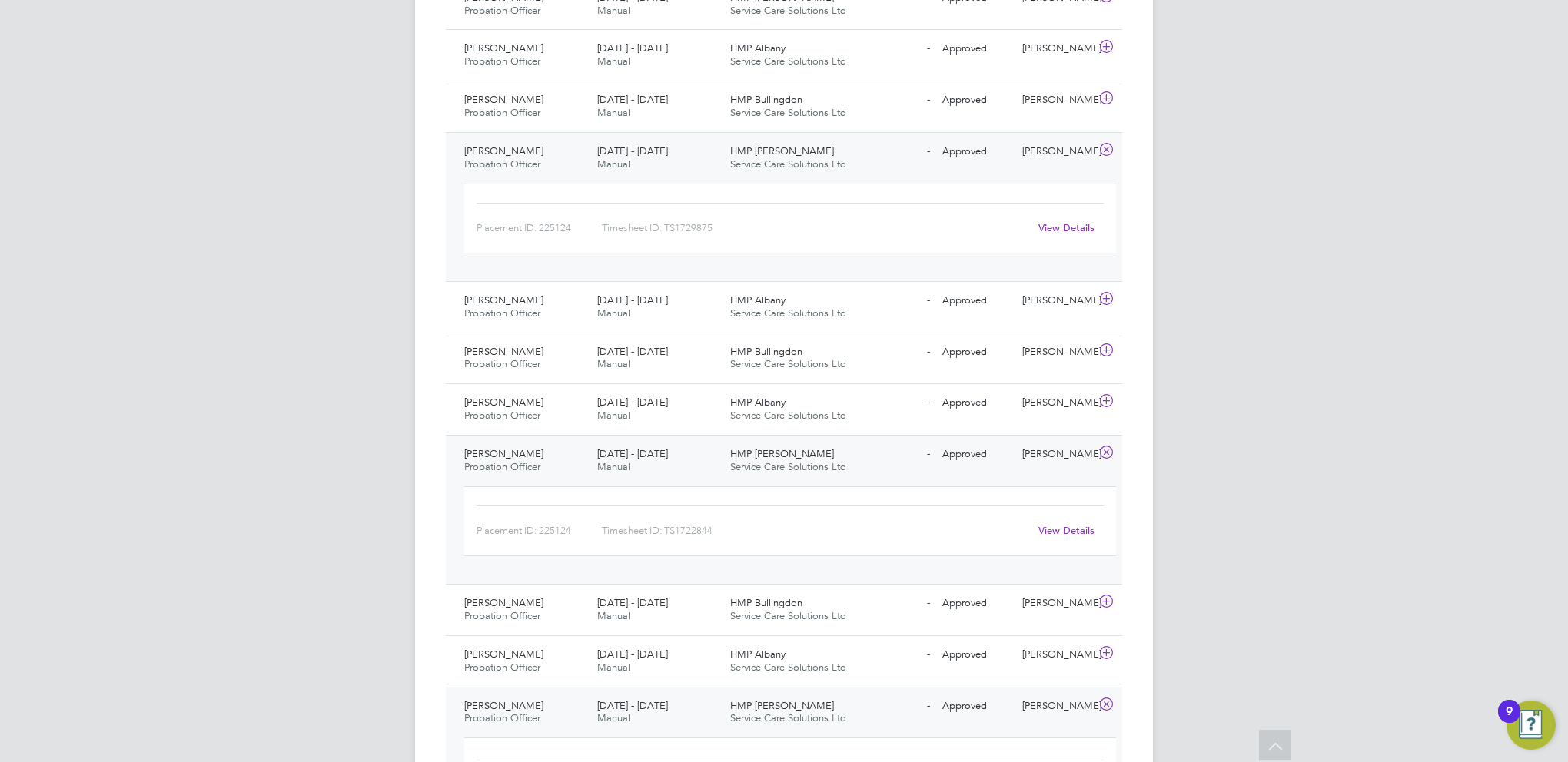
click at [1052, 221] on link "View Details" at bounding box center [1066, 228] width 56 height 13
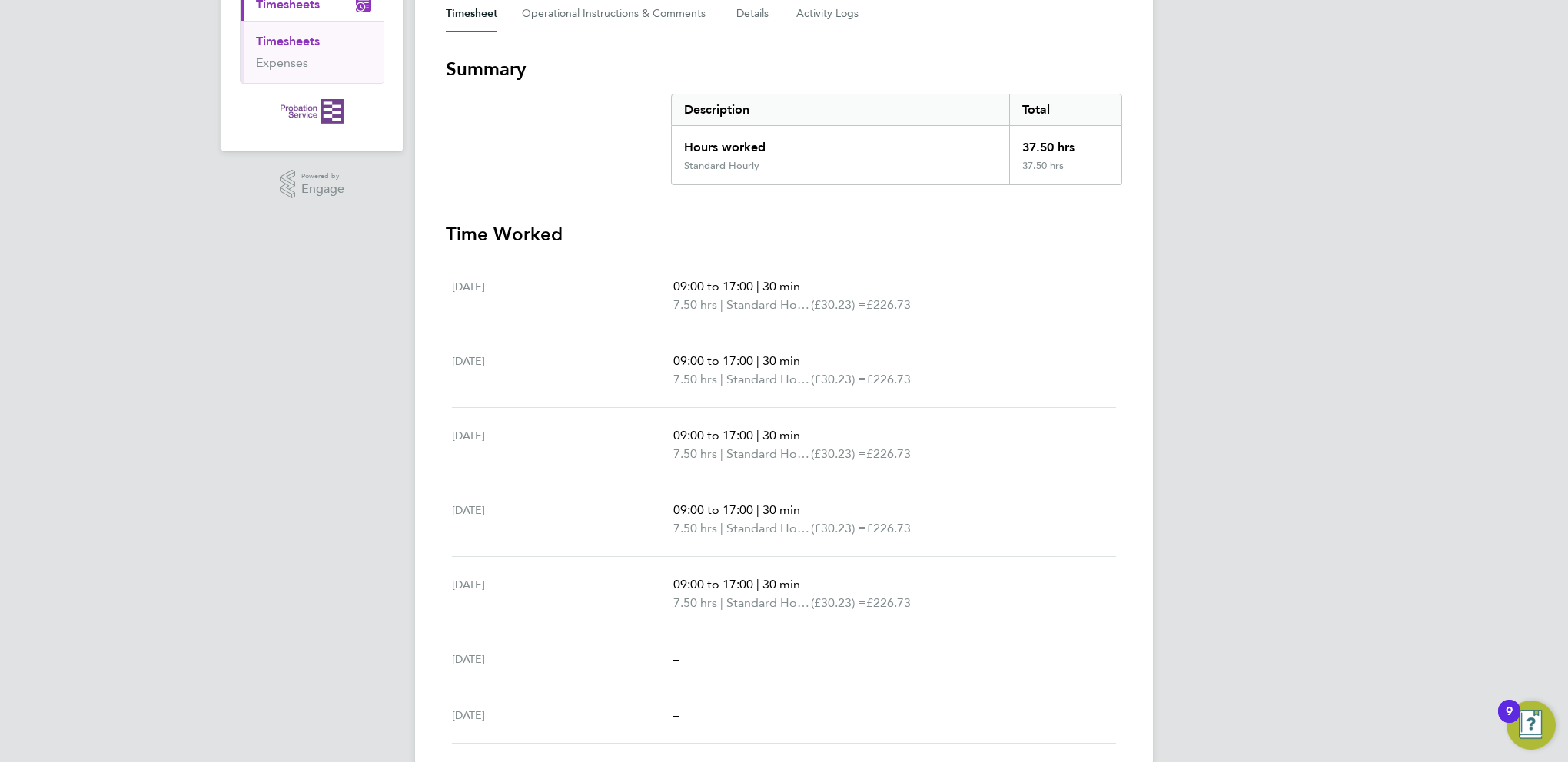
scroll to position [217, 0]
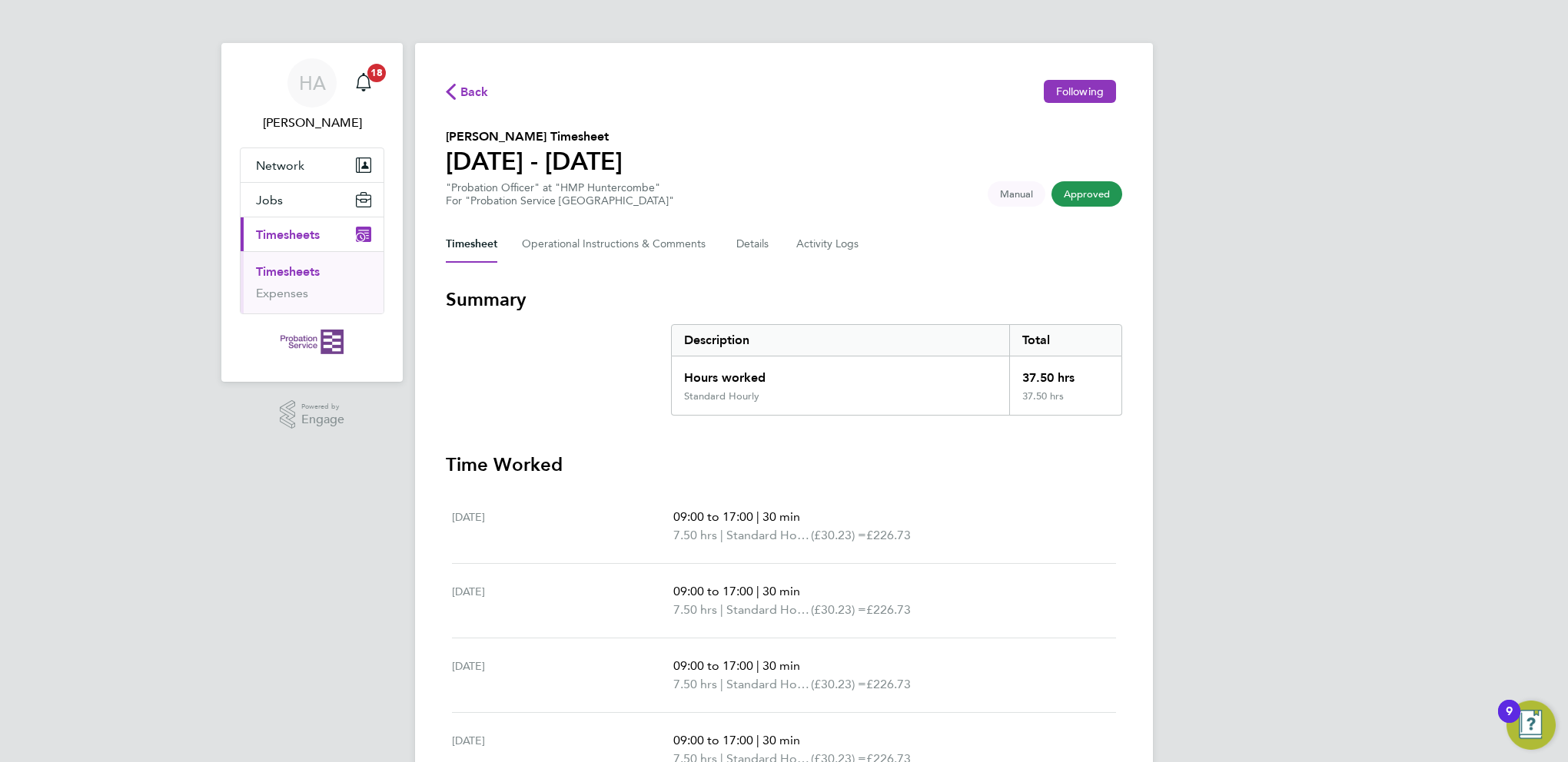
click at [480, 99] on span "Back" at bounding box center [474, 92] width 28 height 19
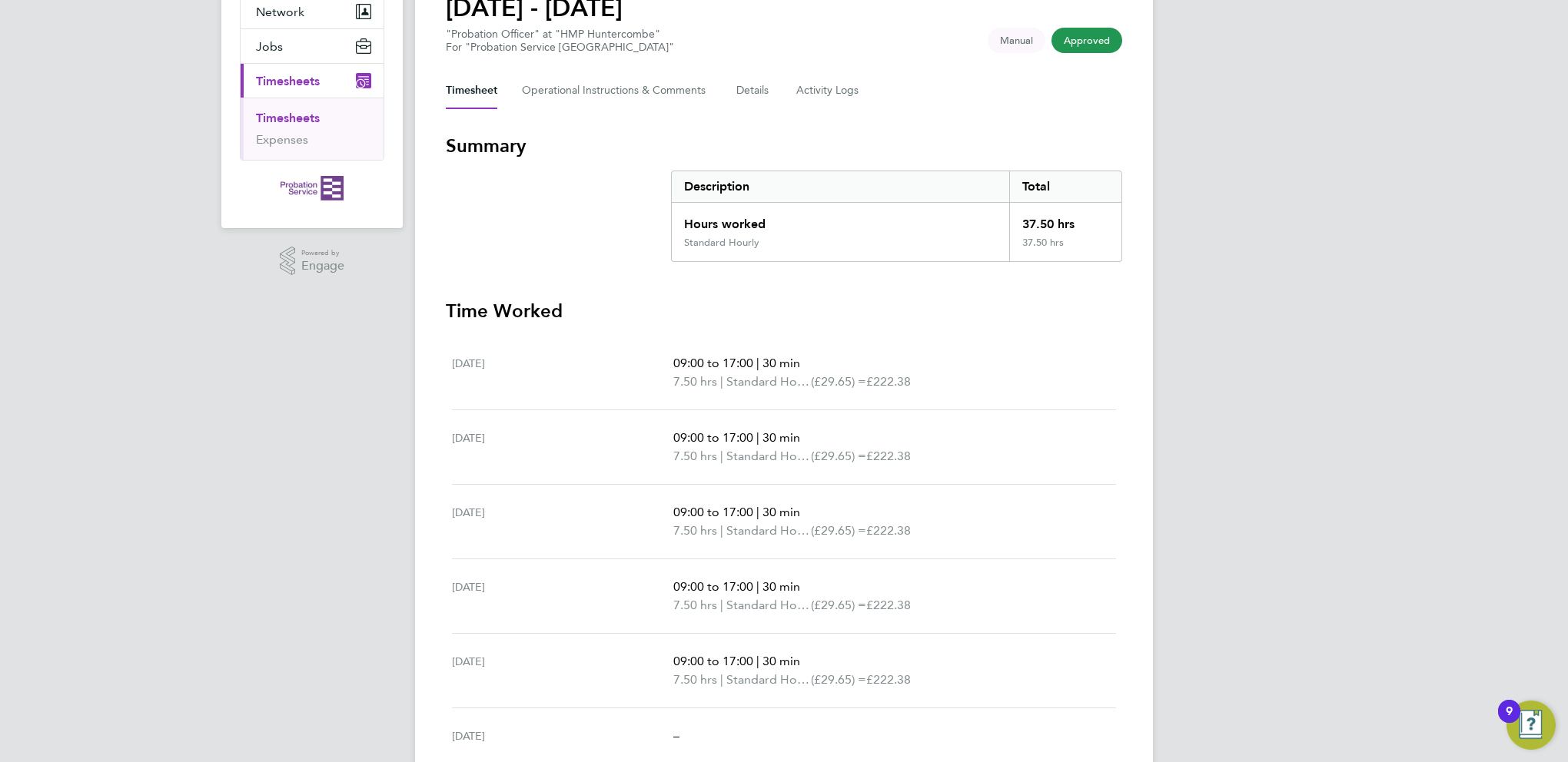
scroll to position [231, 0]
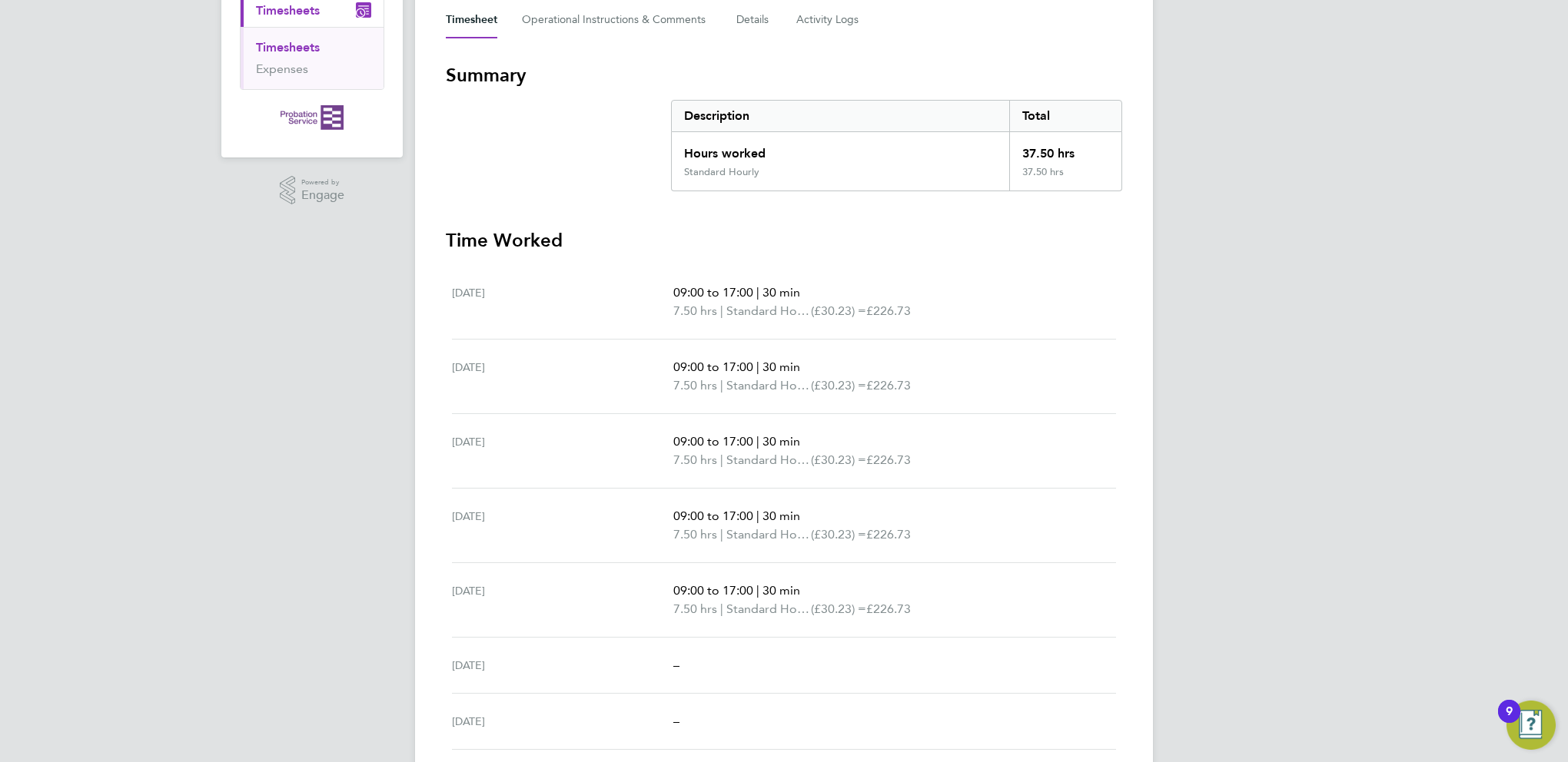
scroll to position [231, 0]
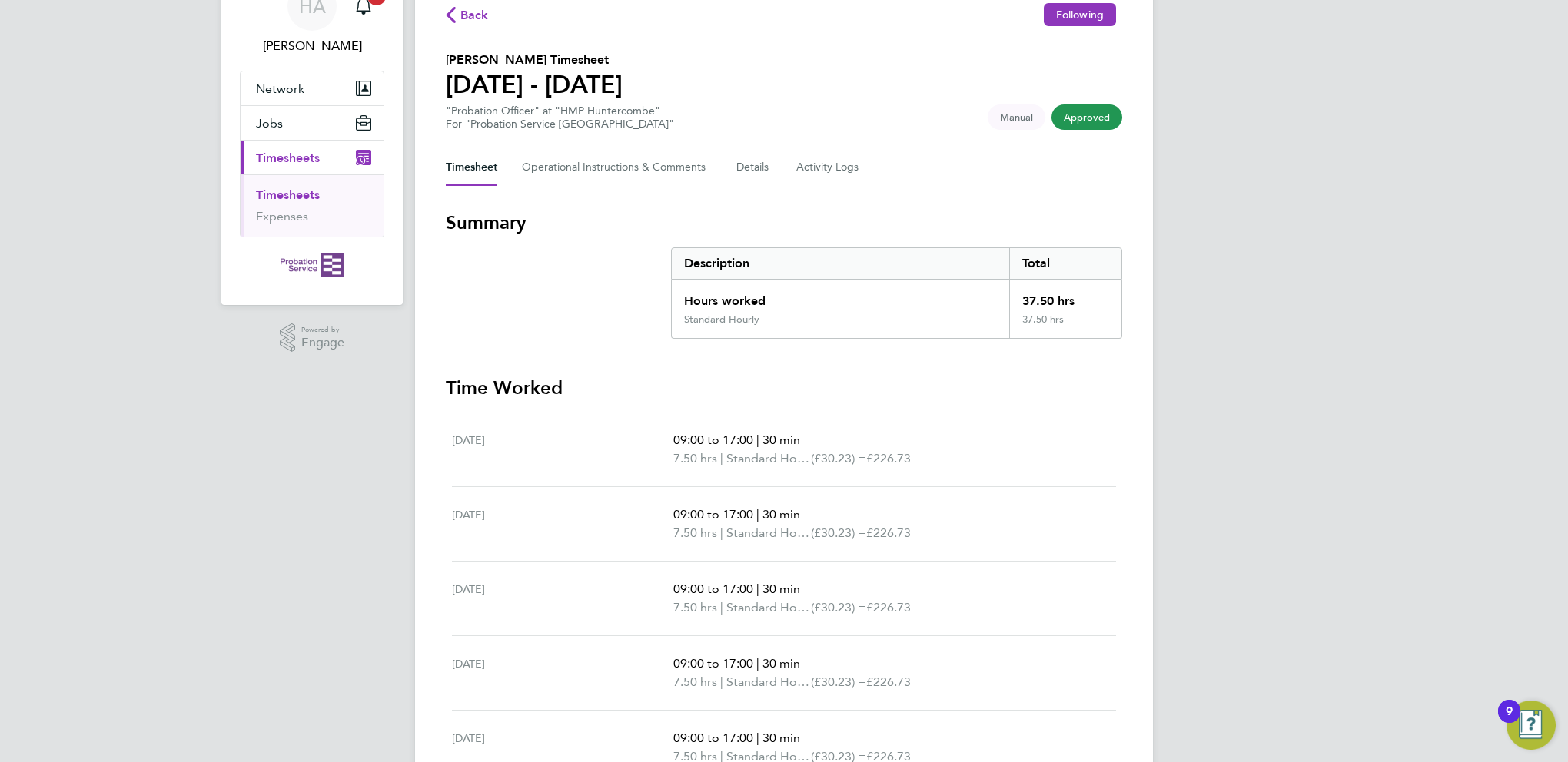
scroll to position [231, 0]
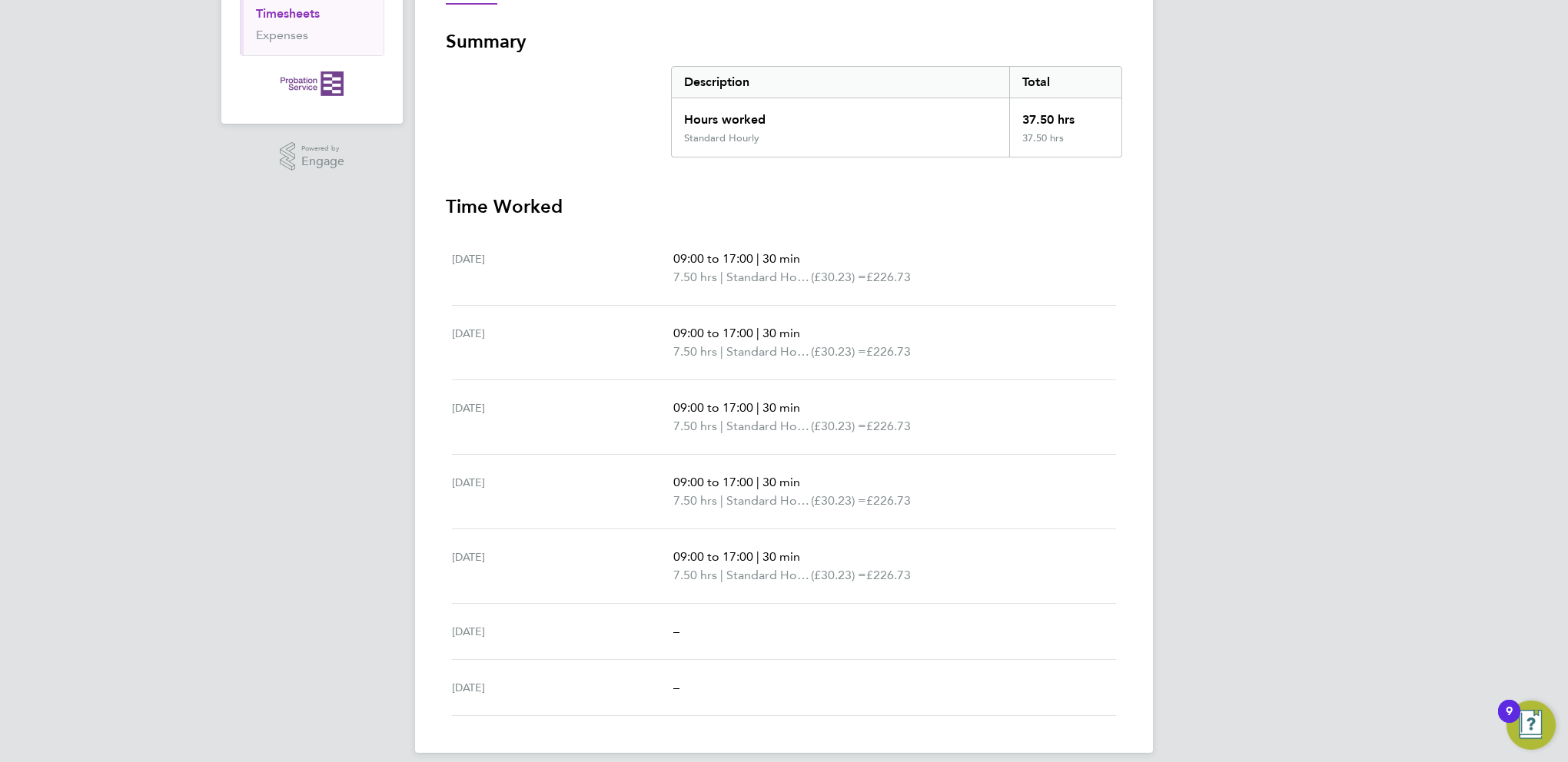
scroll to position [271, 0]
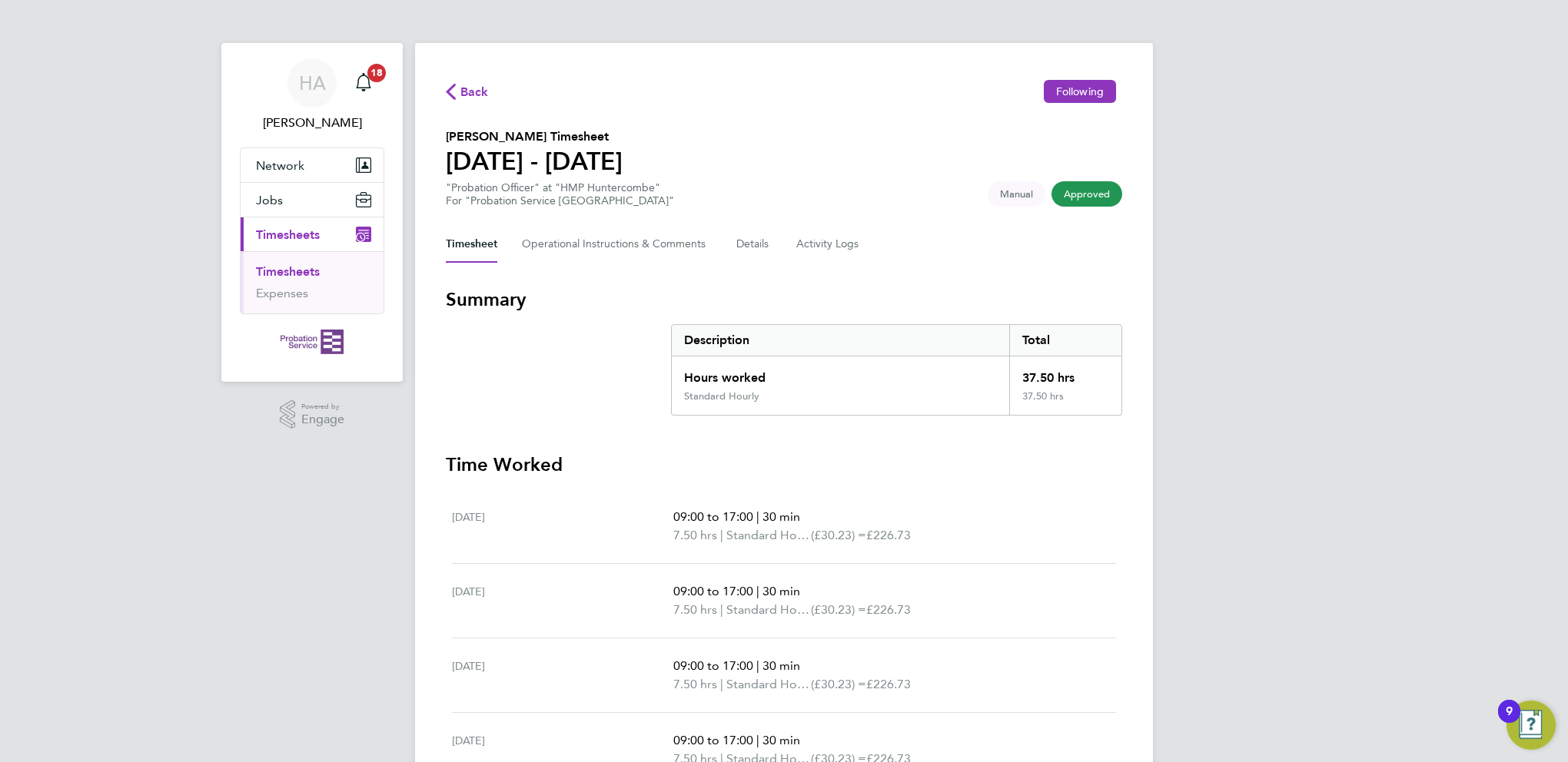
scroll to position [77, 0]
